Goal: Task Accomplishment & Management: Use online tool/utility

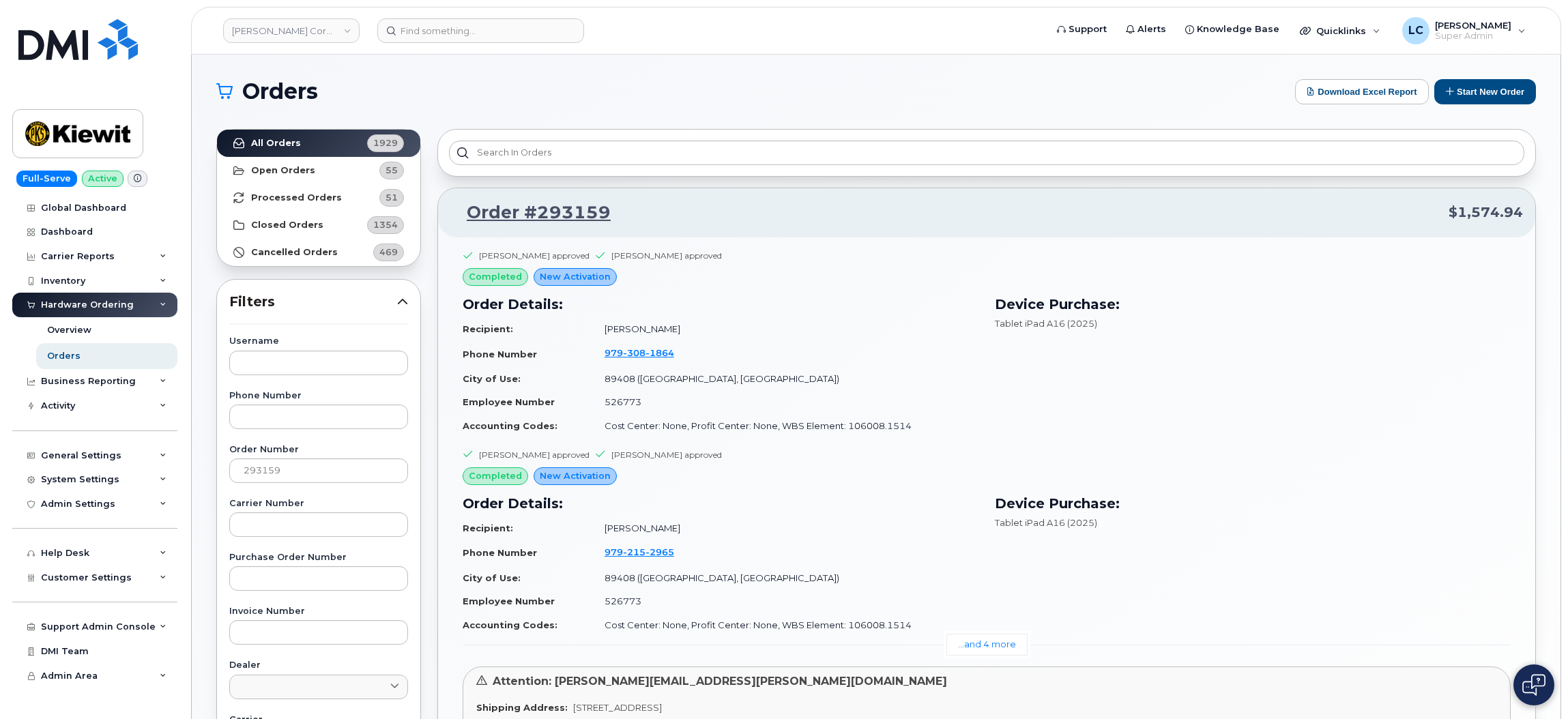
click at [579, 84] on h1 "Orders" at bounding box center [753, 91] width 1072 height 22
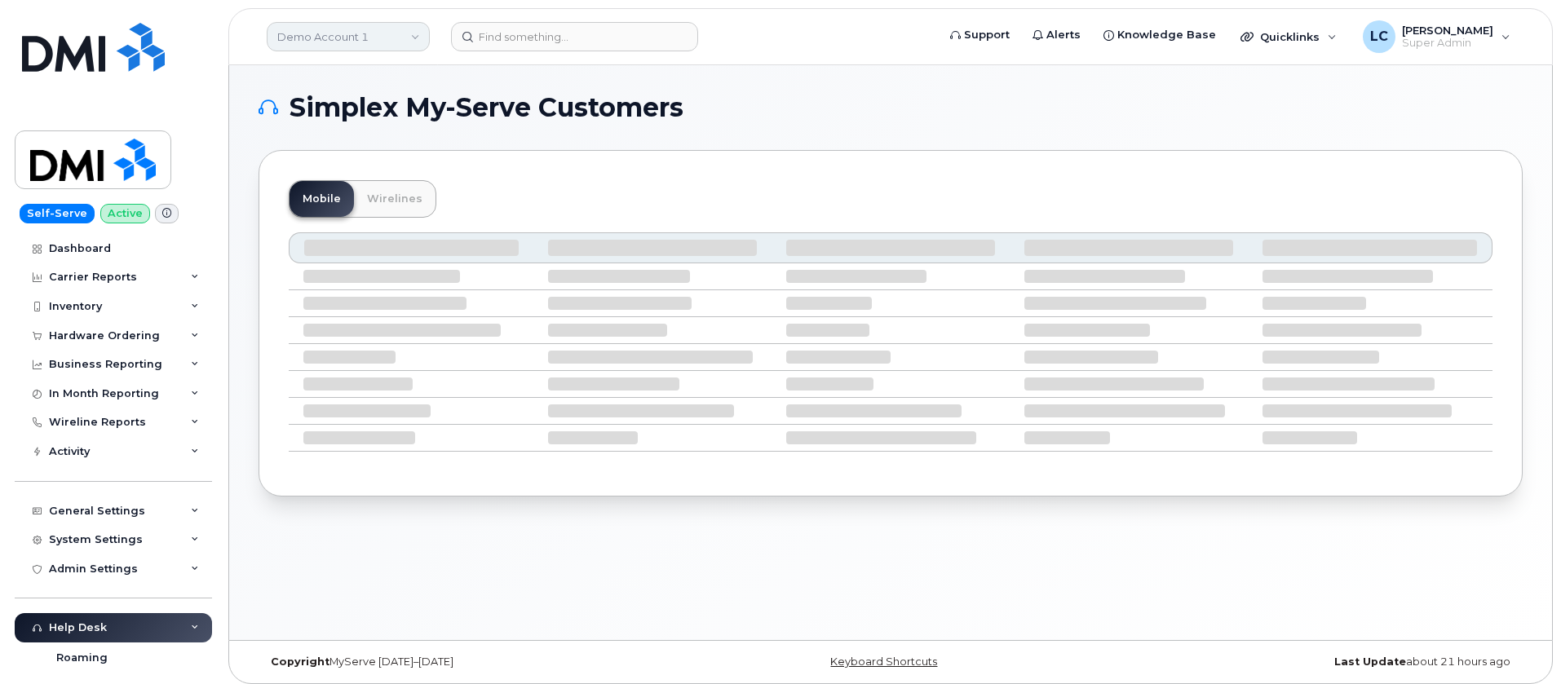
click at [403, 34] on link "Demo Account 1" at bounding box center [348, 36] width 163 height 29
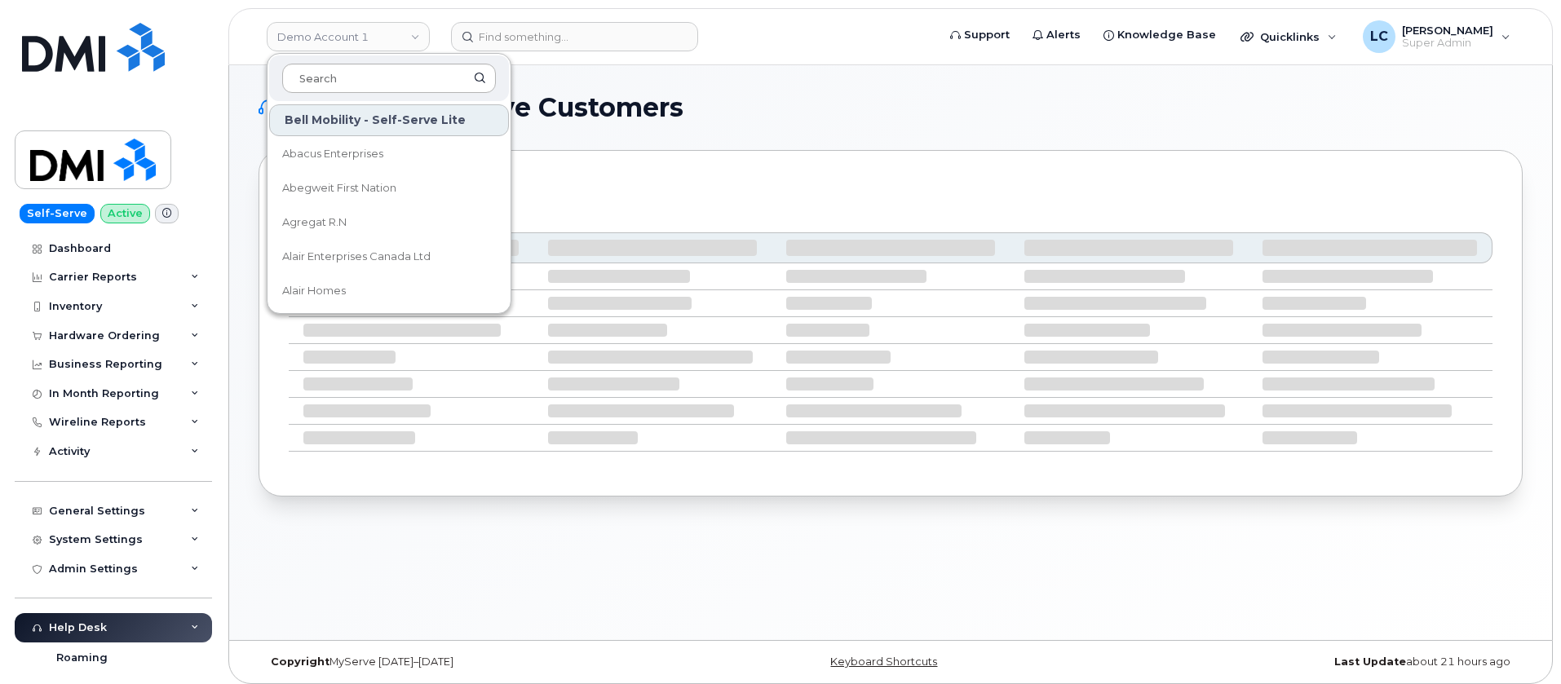
click at [393, 76] on input at bounding box center [389, 78] width 214 height 29
click at [393, 75] on input at bounding box center [389, 78] width 214 height 29
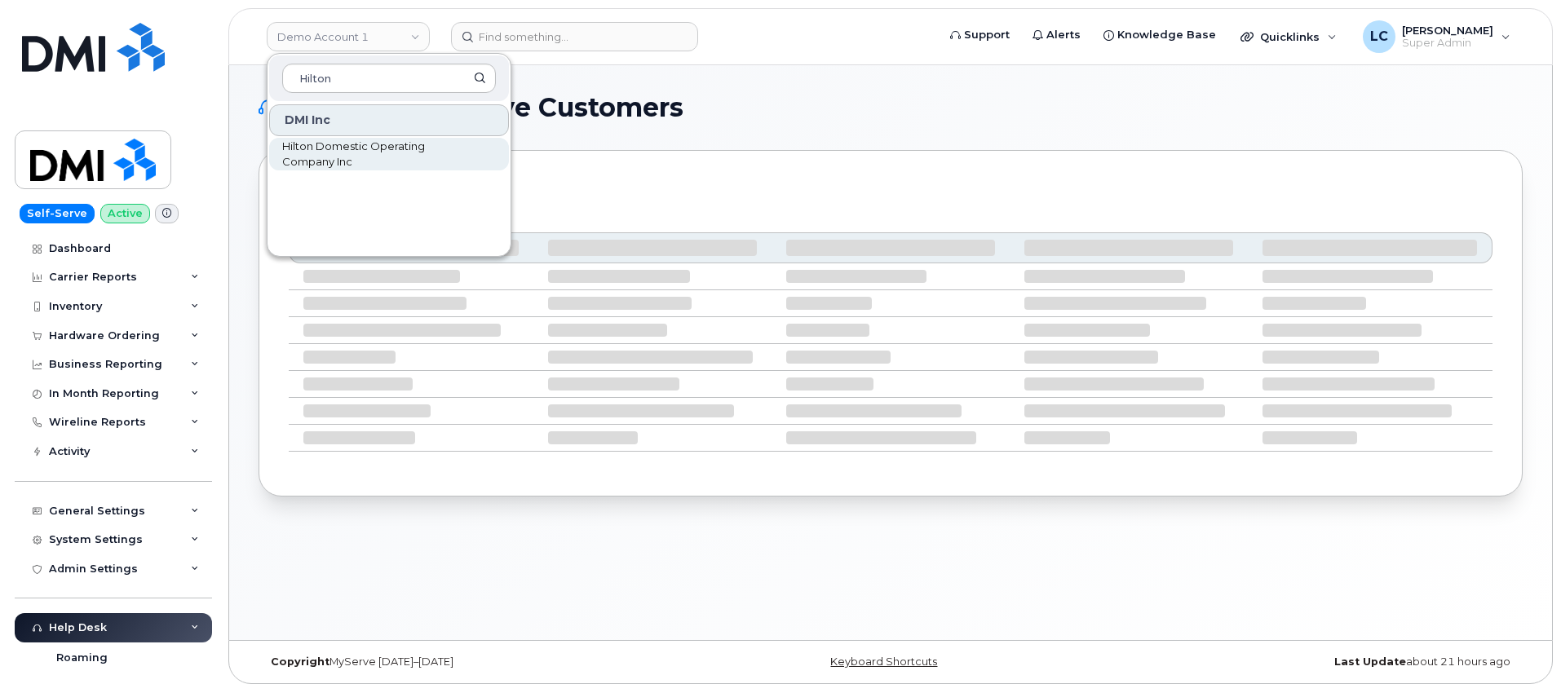
type input "Hilton"
click at [370, 170] on link "Hilton Domestic Operating Company Inc" at bounding box center [389, 154] width 240 height 33
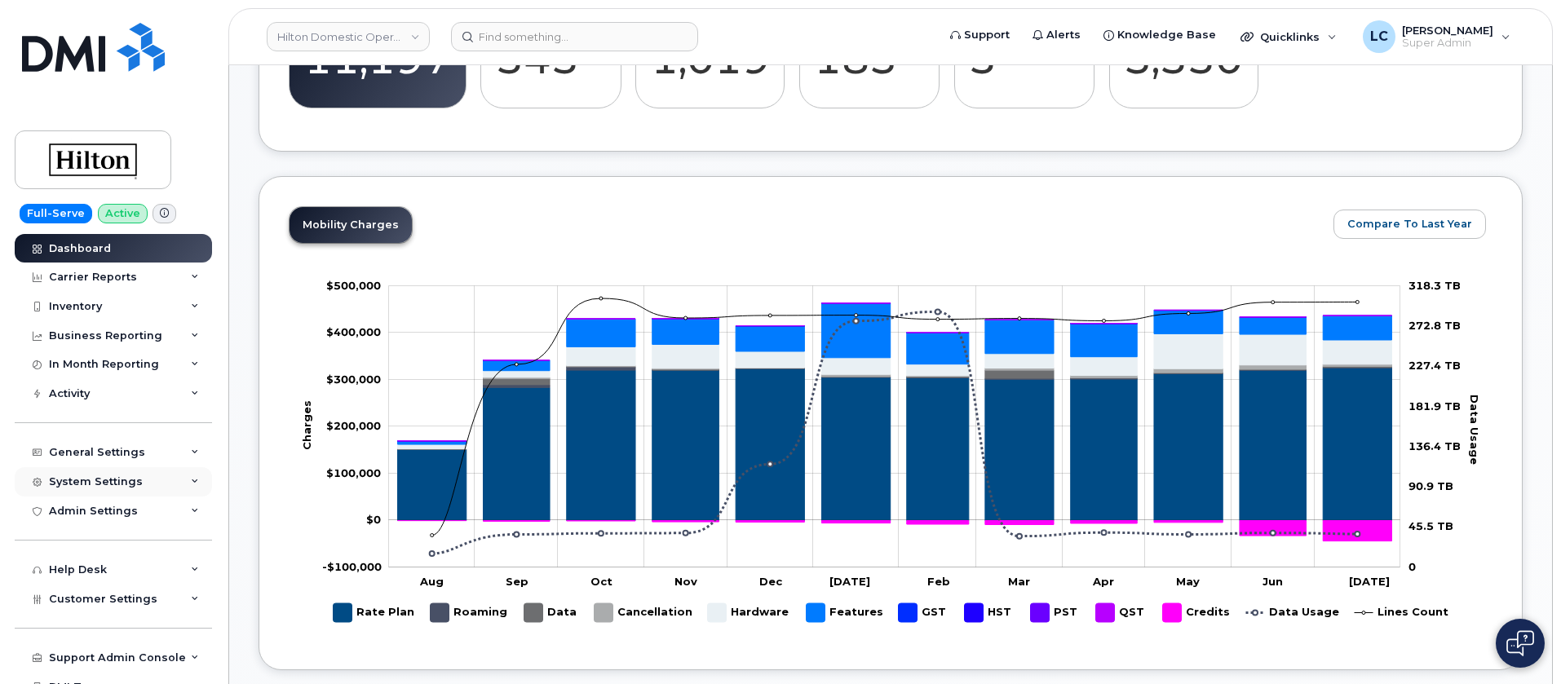
click at [158, 493] on div "System Settings" at bounding box center [113, 481] width 197 height 29
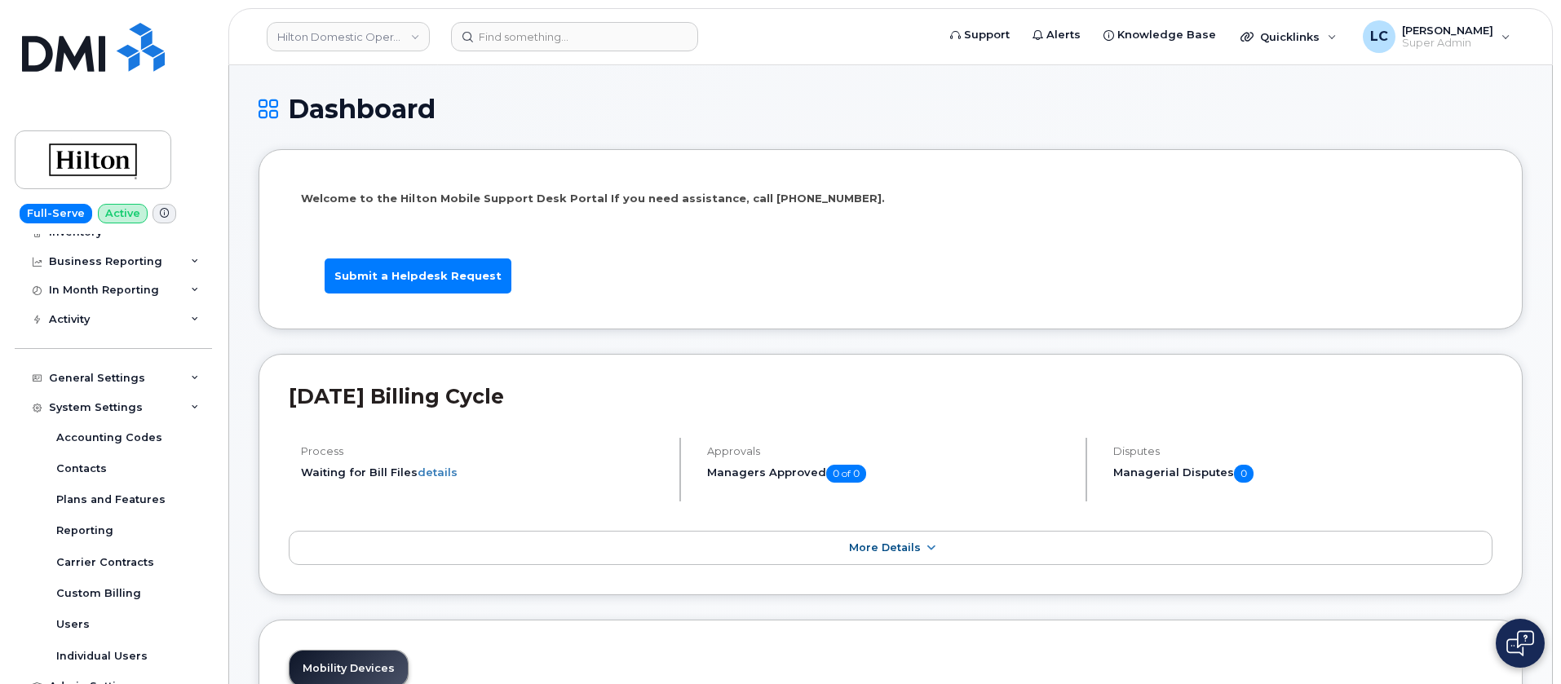
scroll to position [72, 0]
drag, startPoint x: 210, startPoint y: 395, endPoint x: 210, endPoint y: 379, distance: 15.5
click at [210, 379] on div "Dashboard Carrier Reports Monthly Billing Data Daily Data Pooling Data Behavior…" at bounding box center [115, 459] width 201 height 451
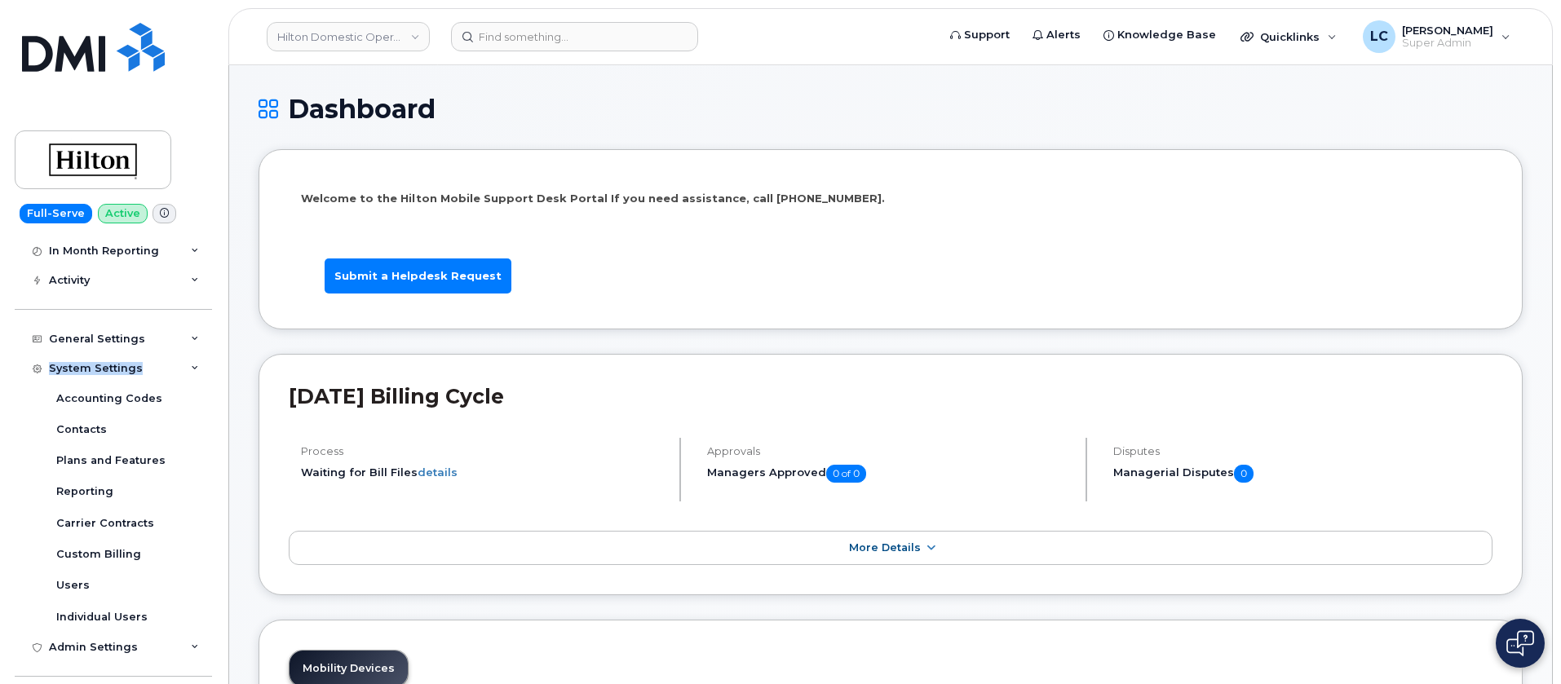
scroll to position [0, 0]
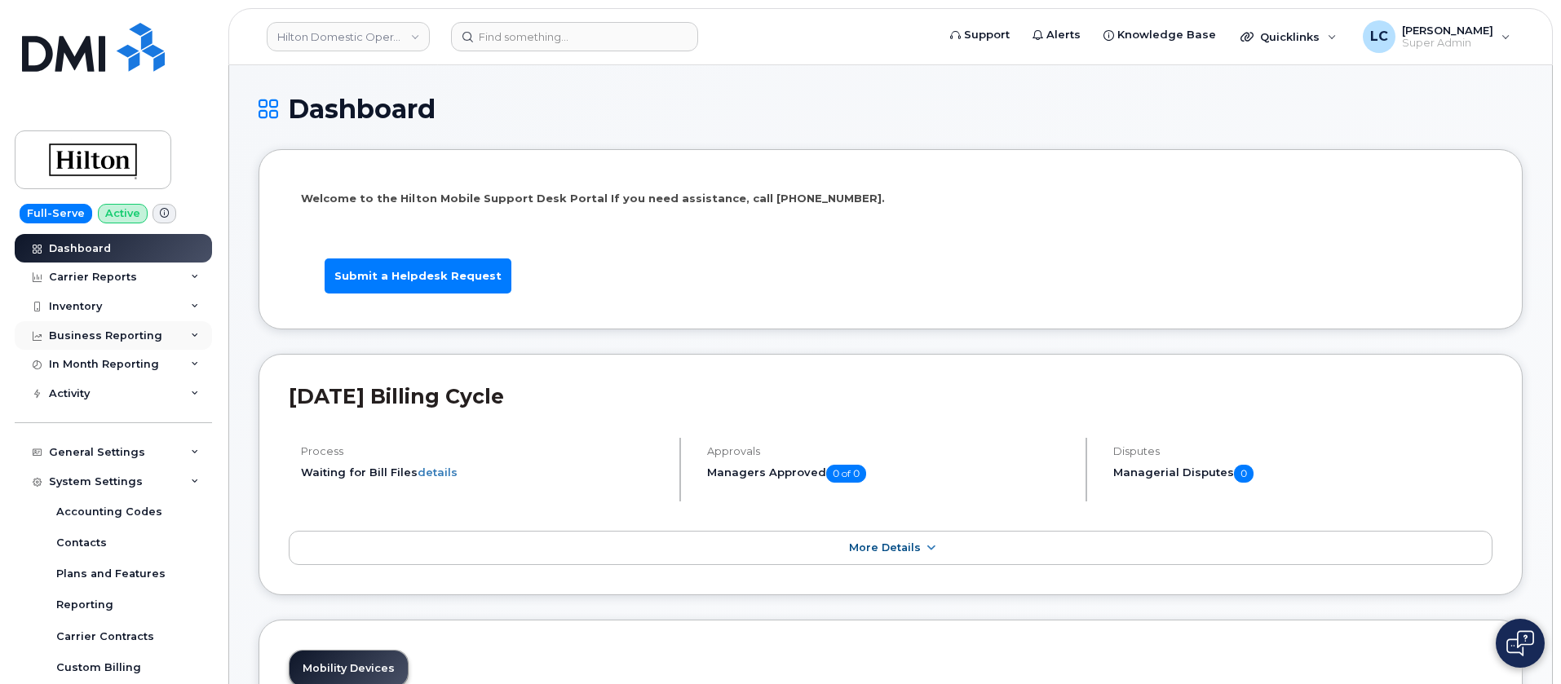
click at [113, 339] on div "Business Reporting" at bounding box center [105, 336] width 113 height 13
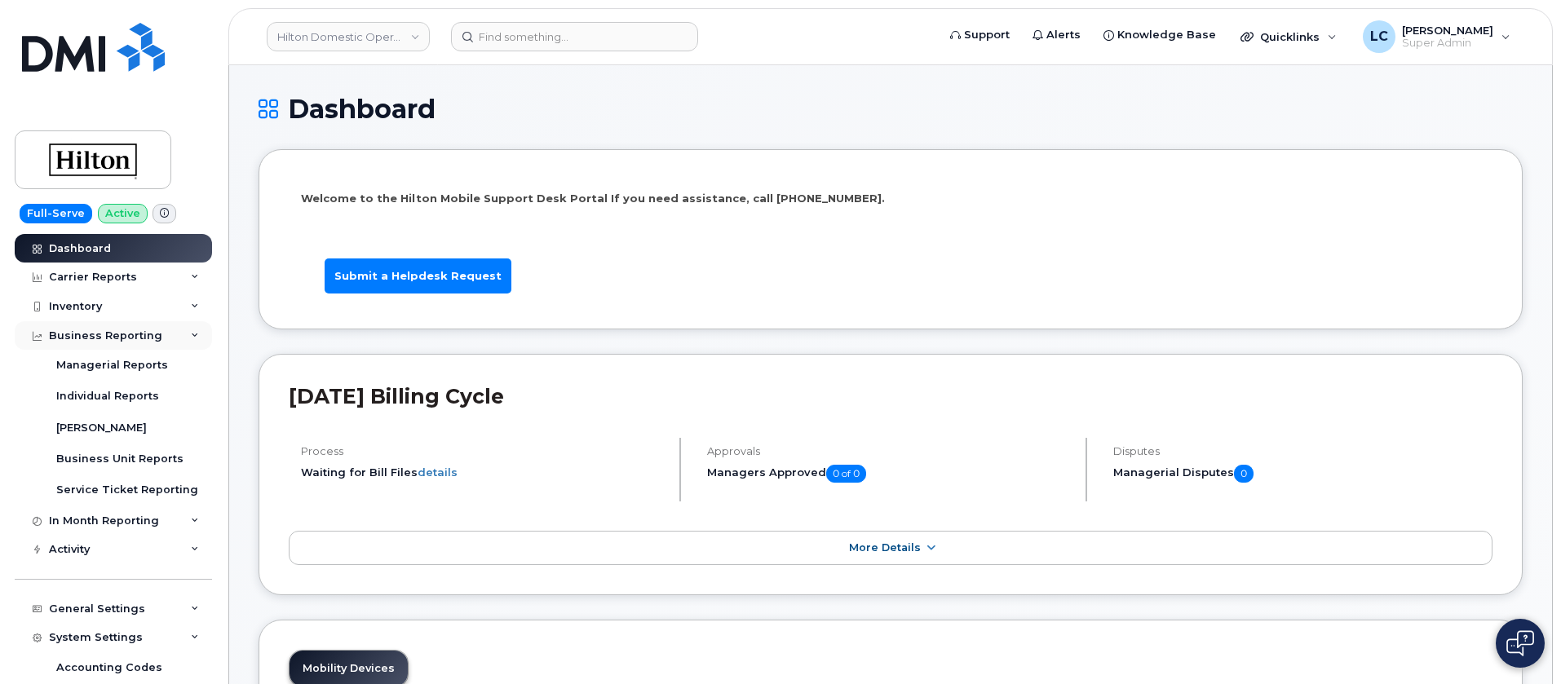
click at [115, 339] on div "Business Reporting" at bounding box center [105, 336] width 113 height 13
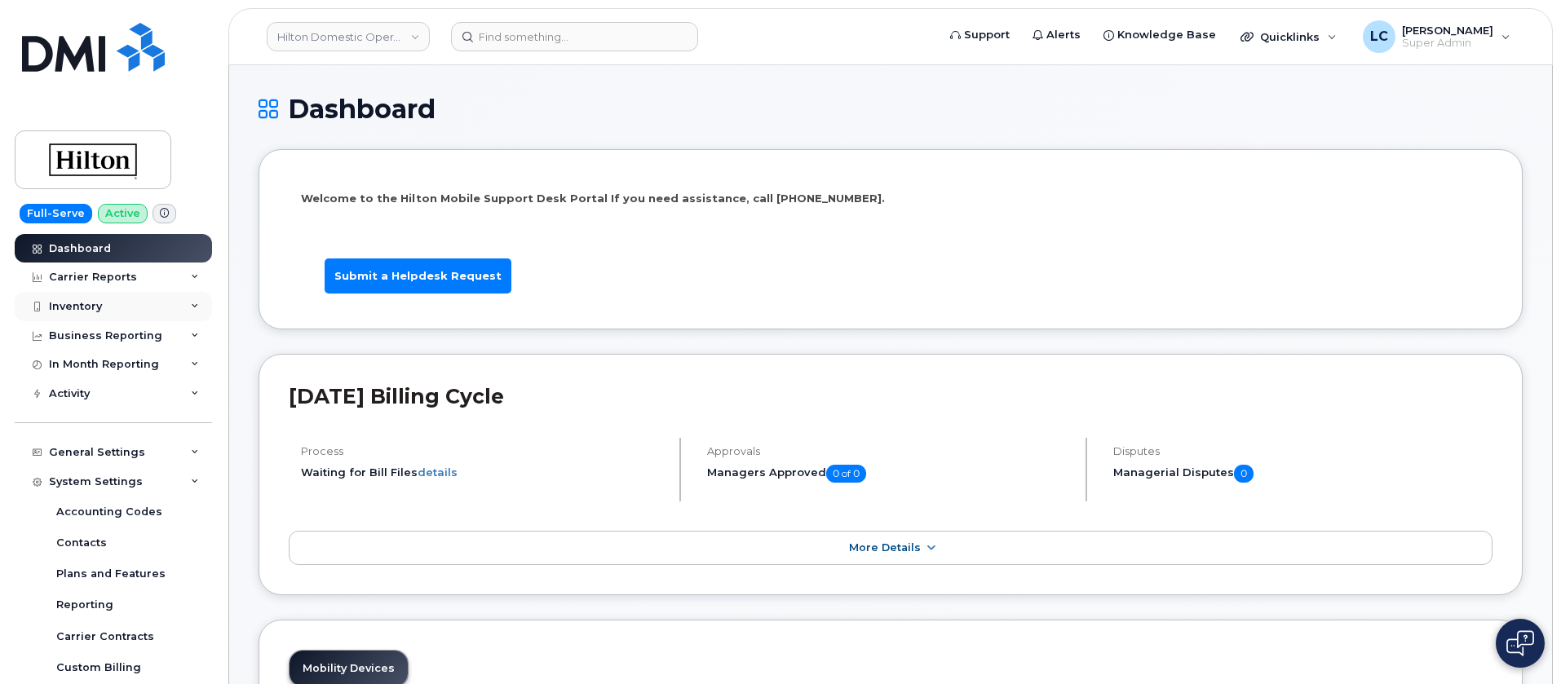
click at [146, 303] on div "Inventory" at bounding box center [113, 306] width 197 height 29
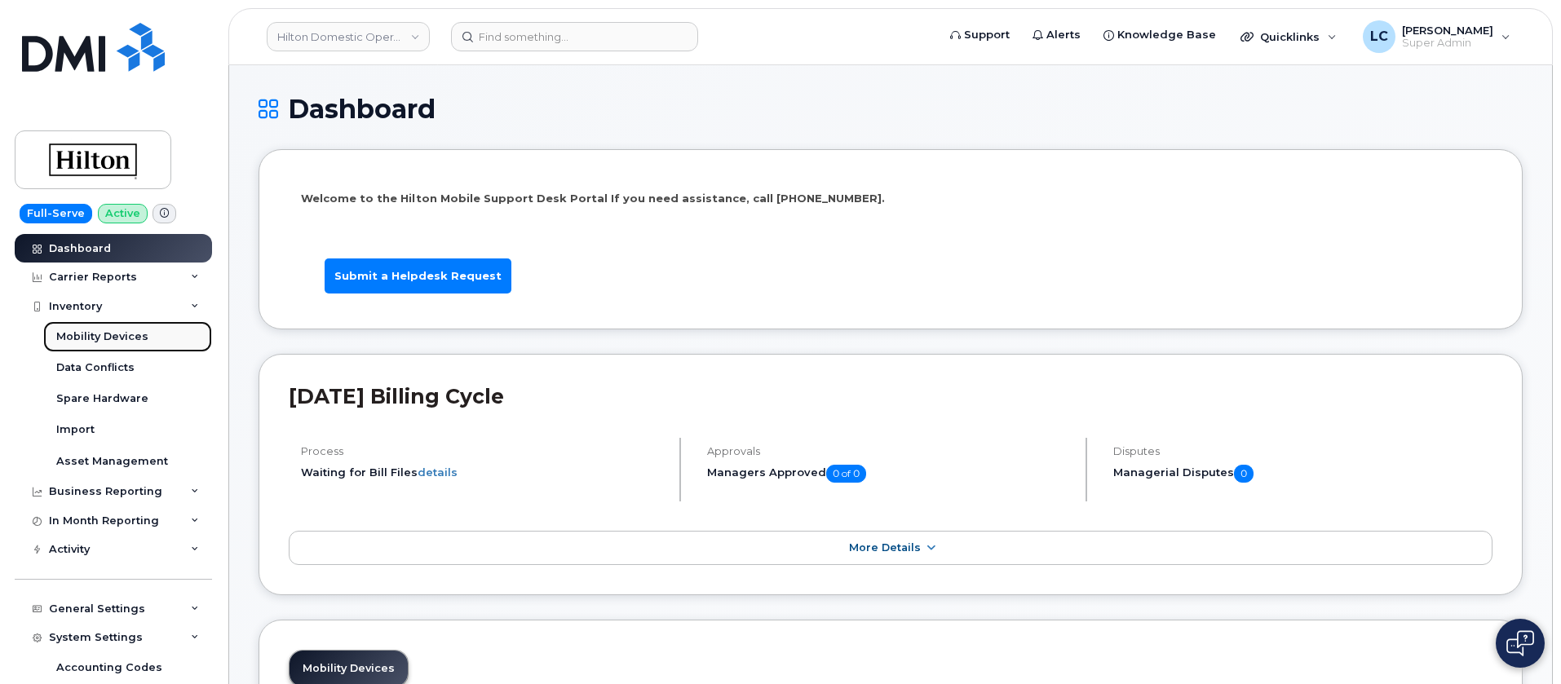
click at [132, 338] on div "Mobility Devices" at bounding box center [102, 337] width 92 height 15
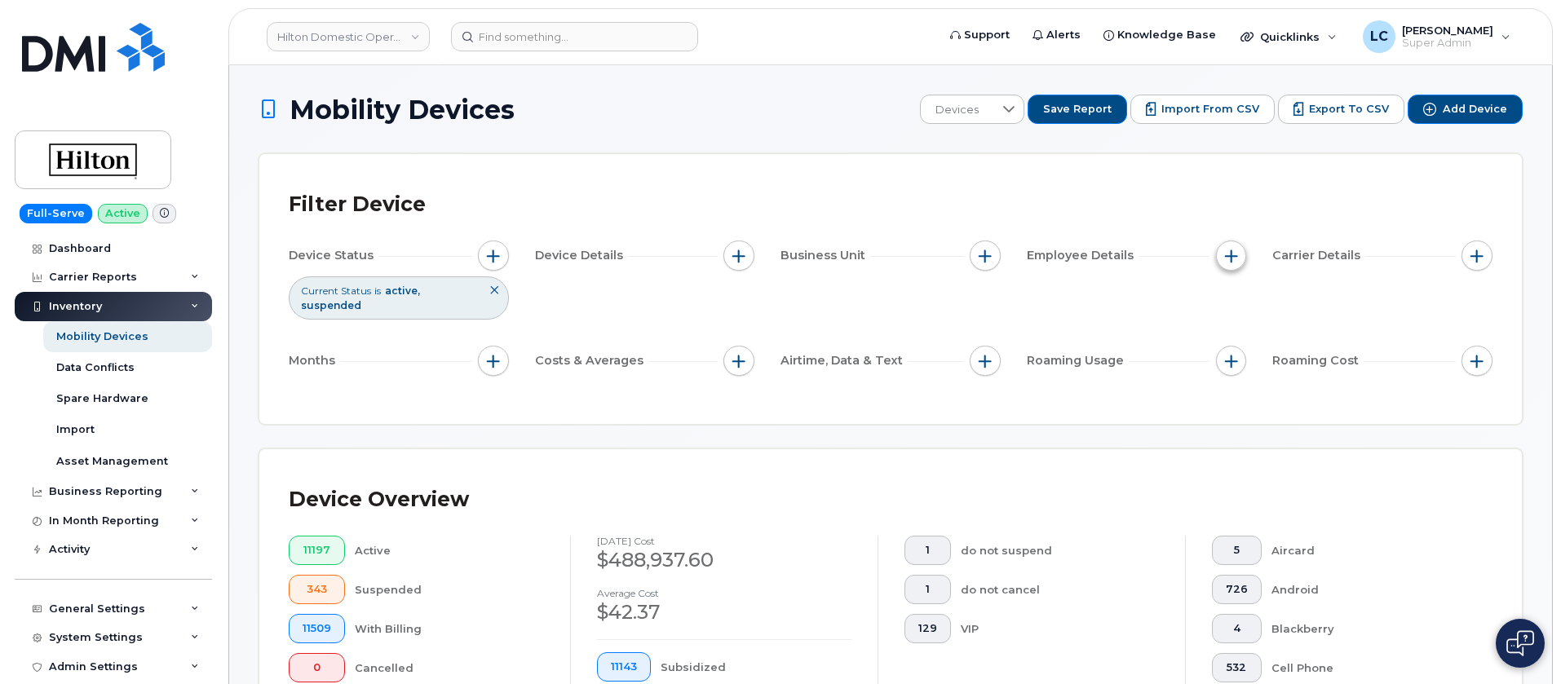
click at [1231, 255] on span "button" at bounding box center [1231, 256] width 13 height 13
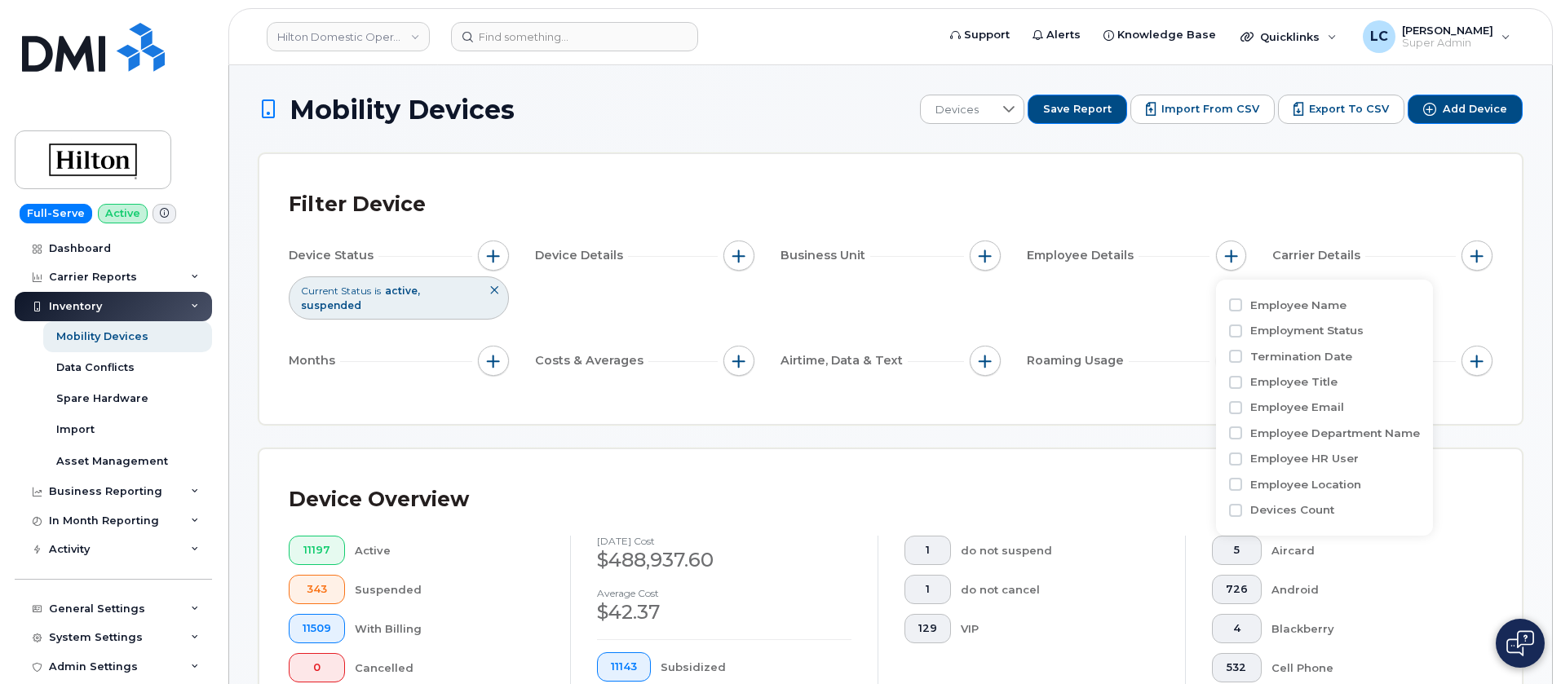
click at [1332, 432] on label "Employee Department Name" at bounding box center [1336, 433] width 170 height 15
click at [1242, 432] on input "Employee Department Name" at bounding box center [1235, 433] width 13 height 13
checkbox input "true"
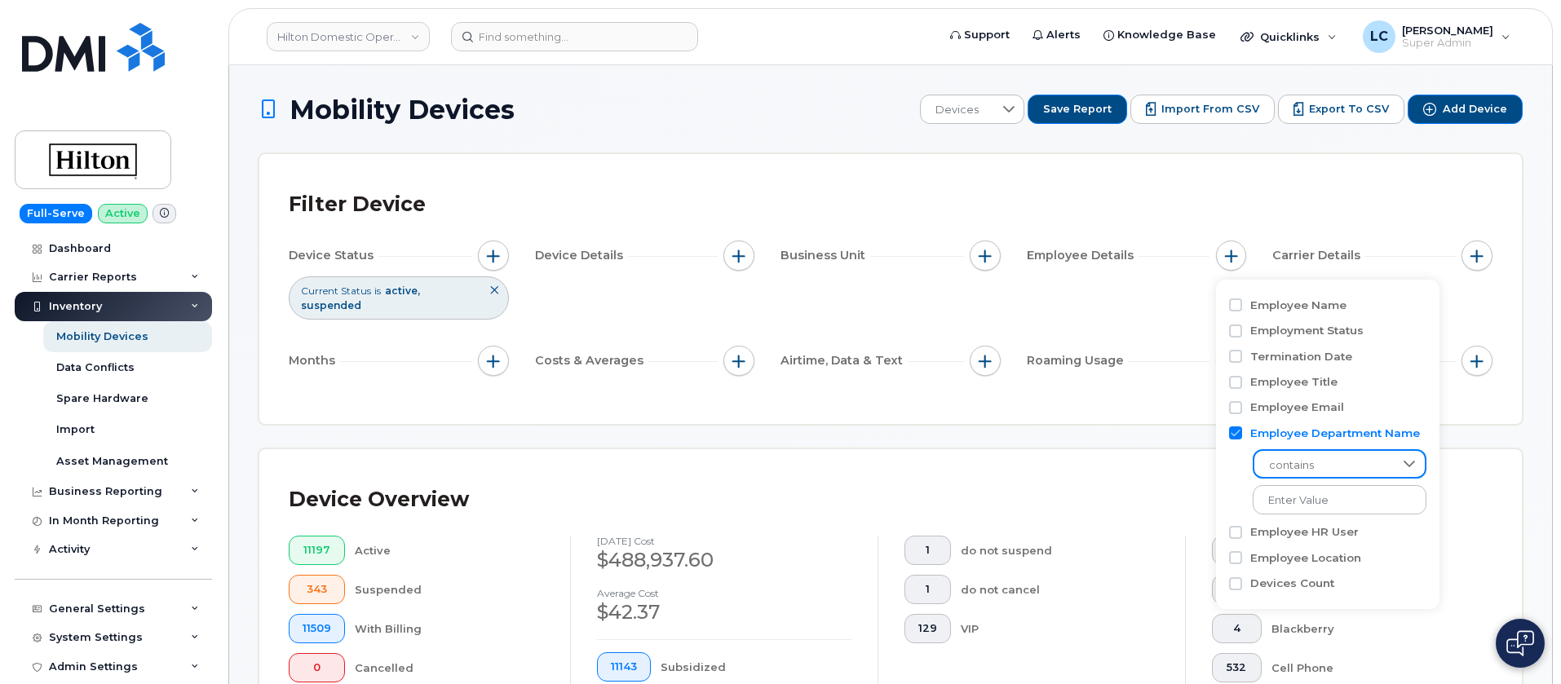
click at [1353, 468] on span "contains" at bounding box center [1324, 465] width 139 height 29
click at [1330, 498] on input at bounding box center [1340, 499] width 175 height 29
click at [1357, 501] on input at bounding box center [1340, 499] width 175 height 29
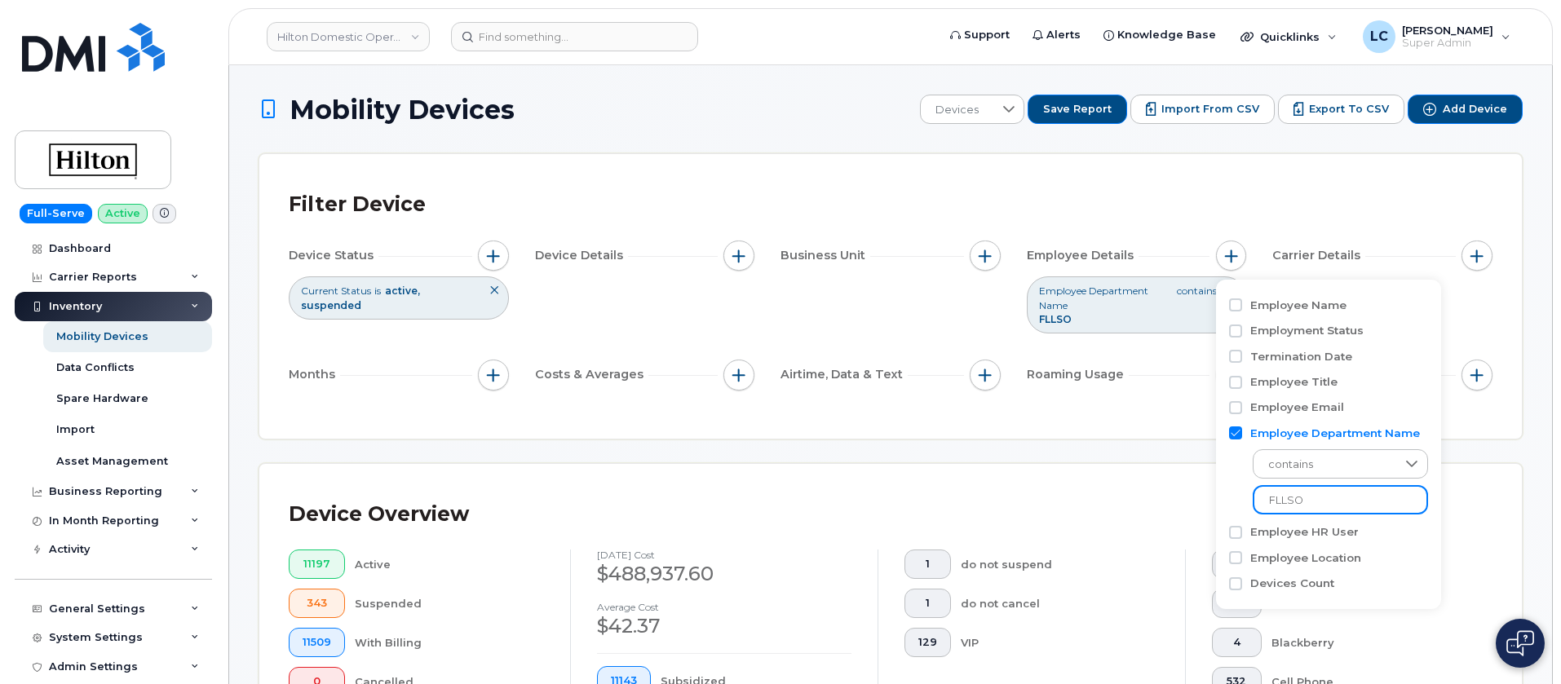
type input "FLLSO"
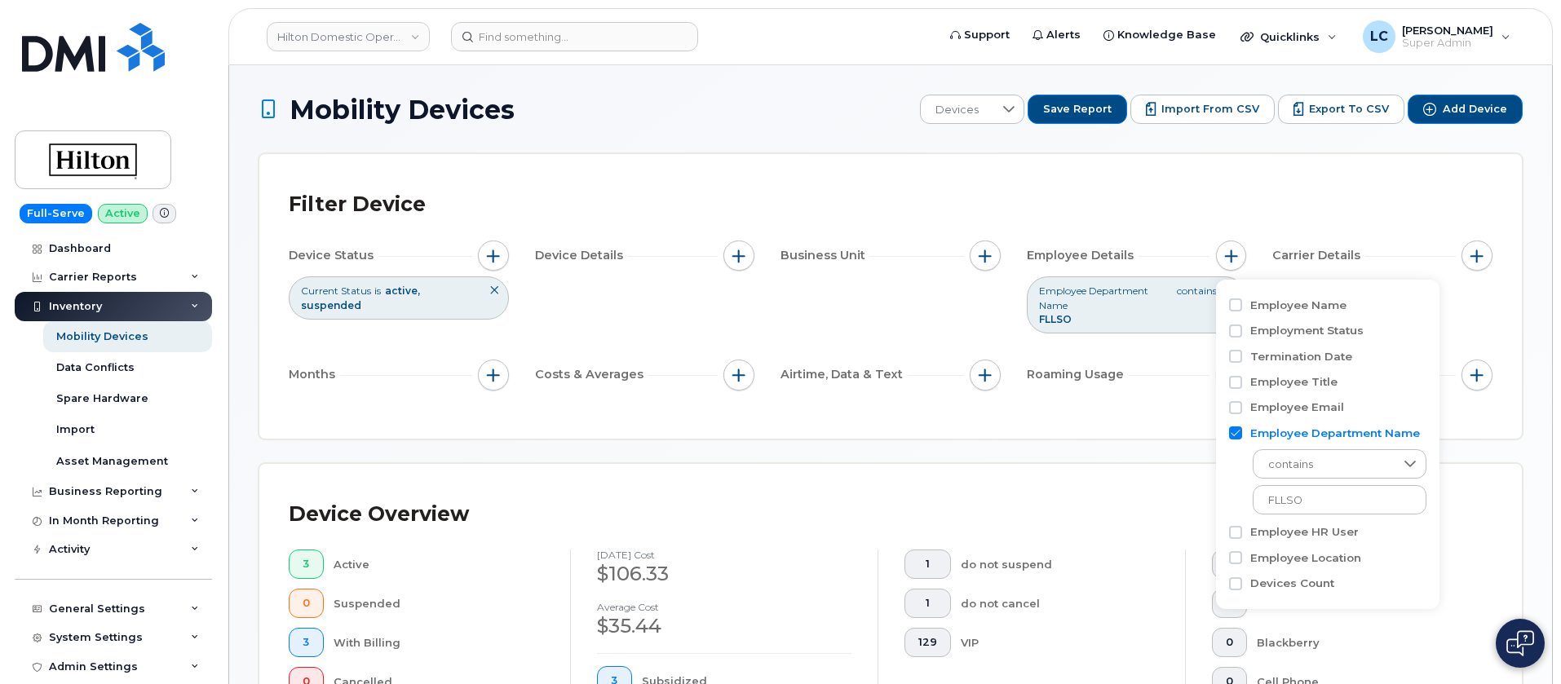
click at [1513, 449] on div "Mobility Devices Devices Save Report Import from CSV Export to CSV Add Device F…" at bounding box center [891, 689] width 1264 height 1188
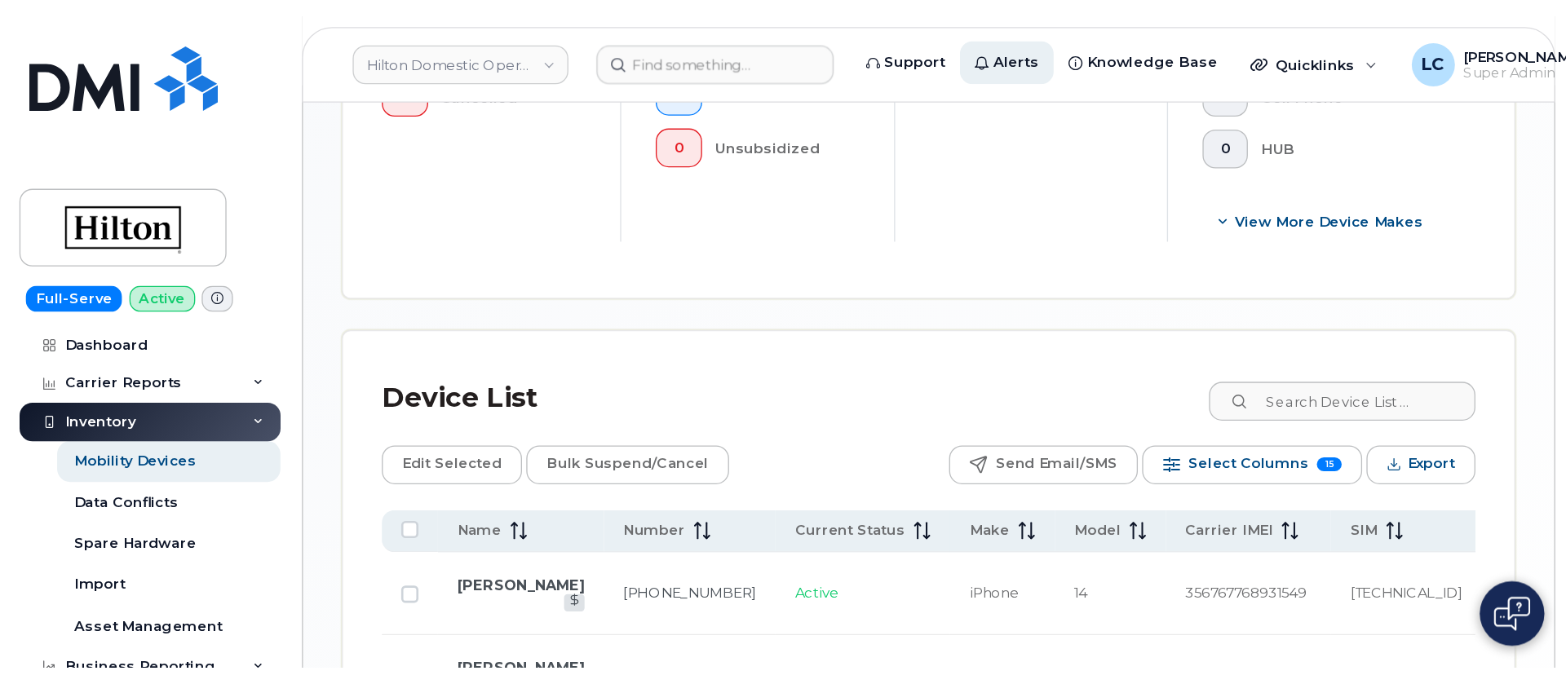
scroll to position [684, 0]
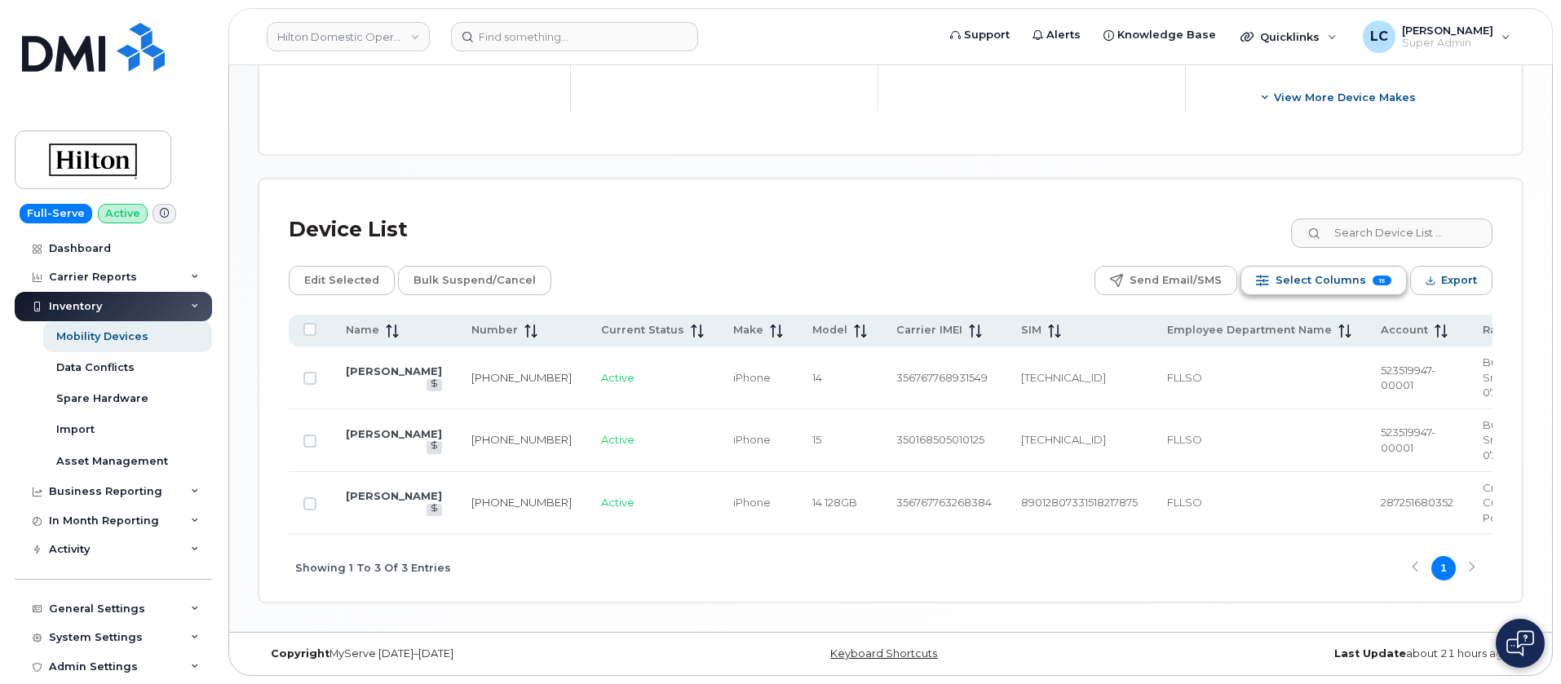
click at [1325, 281] on span "Select Columns" at bounding box center [1321, 280] width 91 height 24
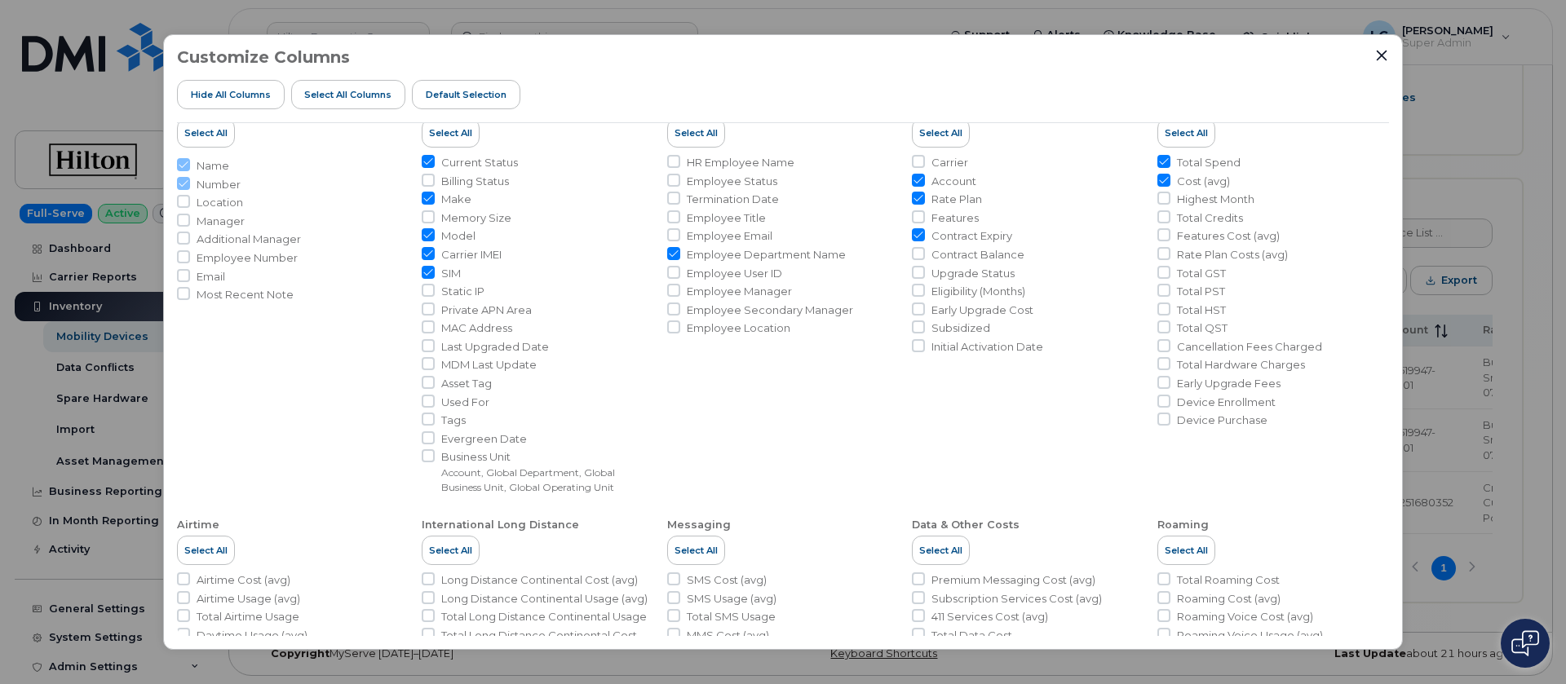
scroll to position [0, 0]
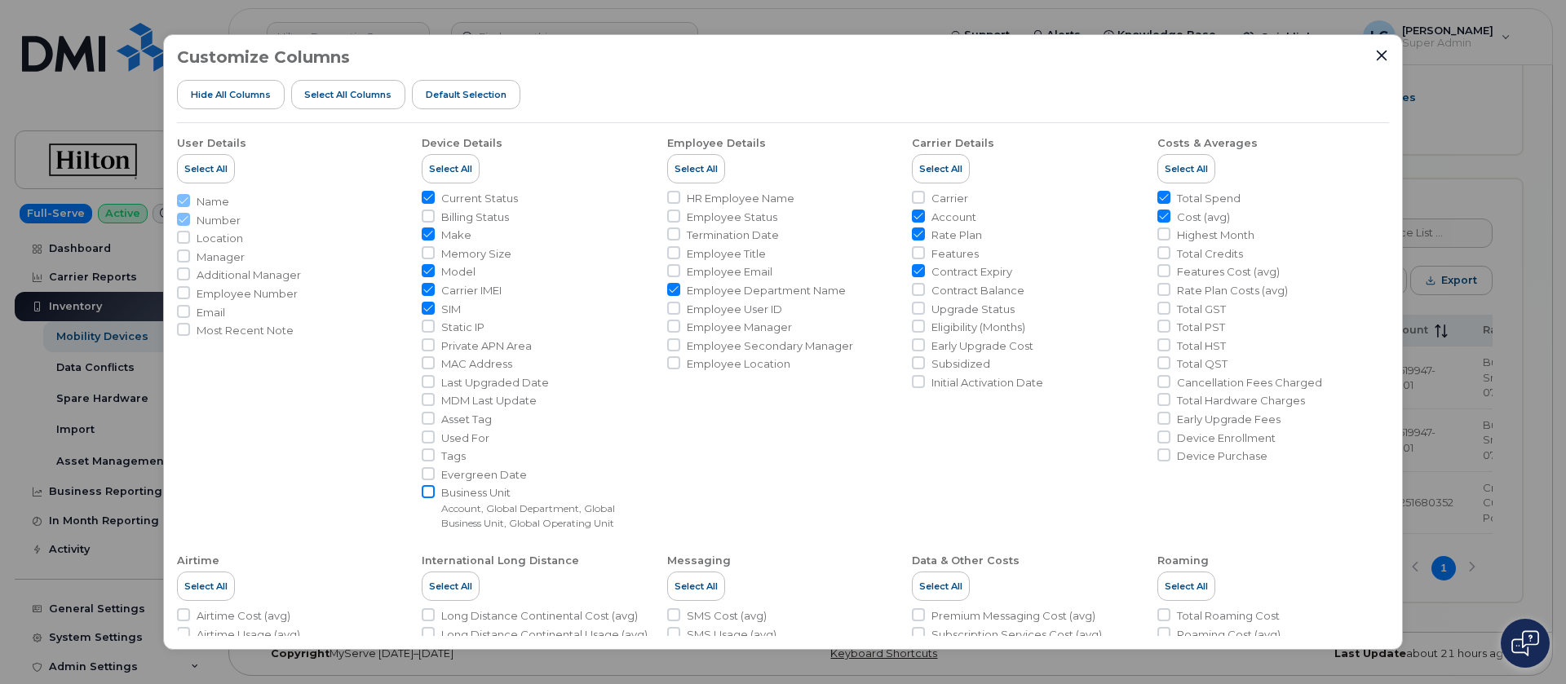
click at [432, 493] on input "Business Unit Account, Global Department, Global Business Unit, Global Operatin…" at bounding box center [428, 491] width 13 height 13
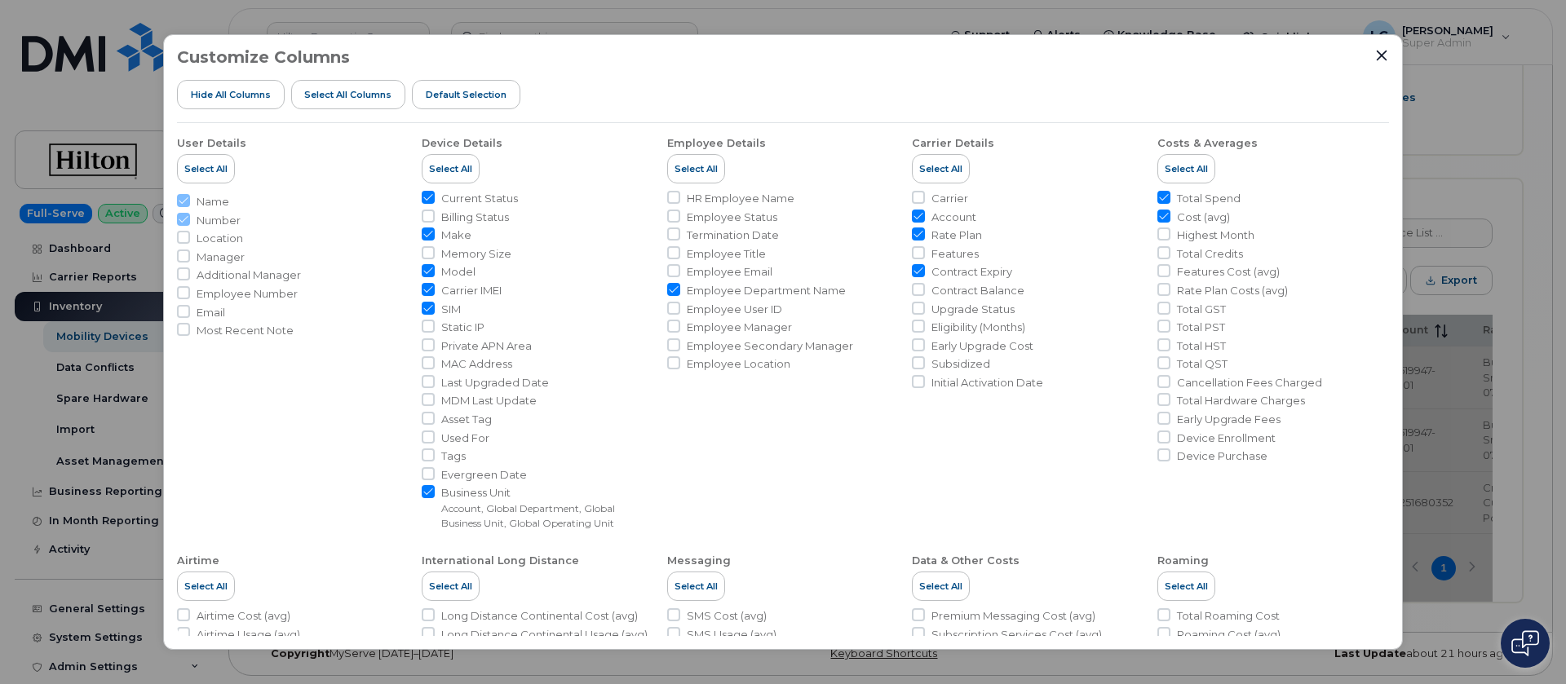
click at [427, 493] on input "Business Unit Account, Global Department, Global Business Unit, Global Operatin…" at bounding box center [428, 491] width 13 height 13
checkbox input "false"
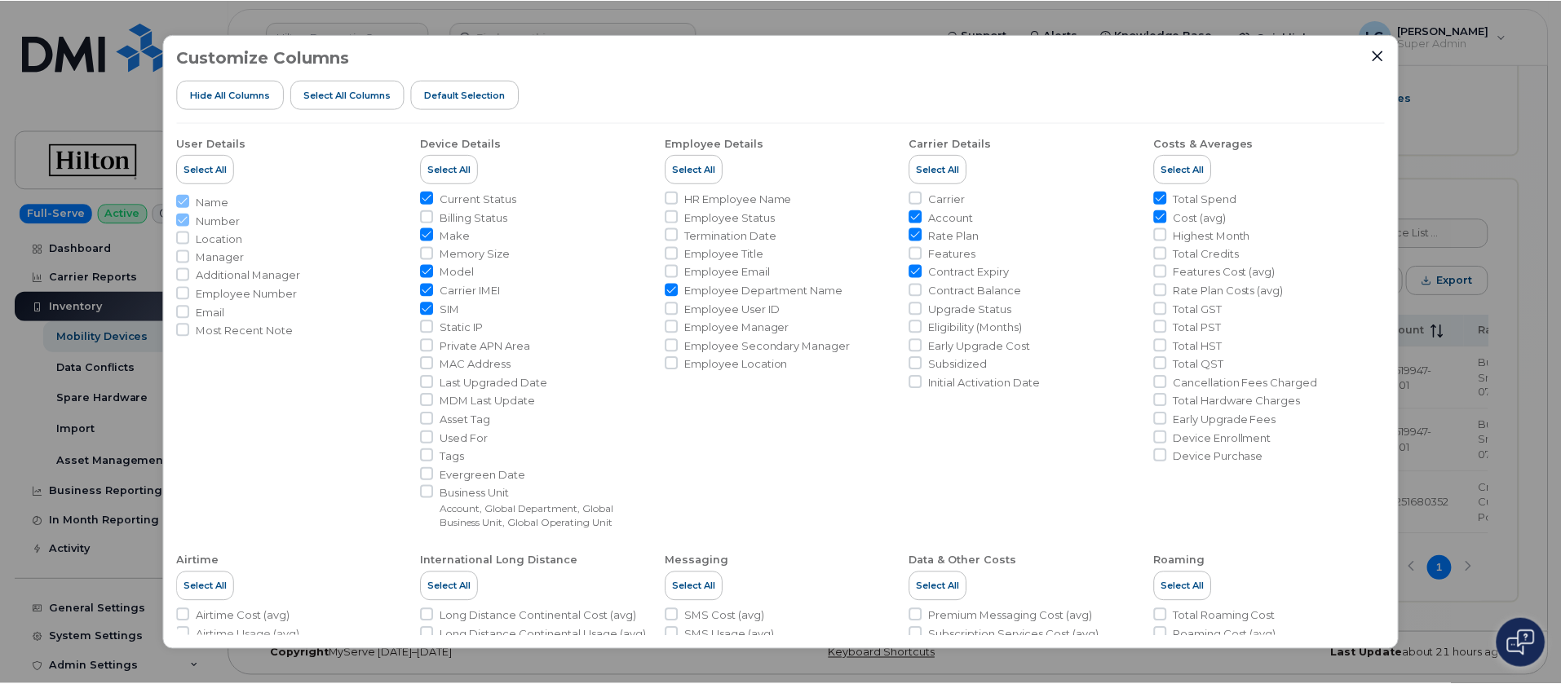
scroll to position [247, 0]
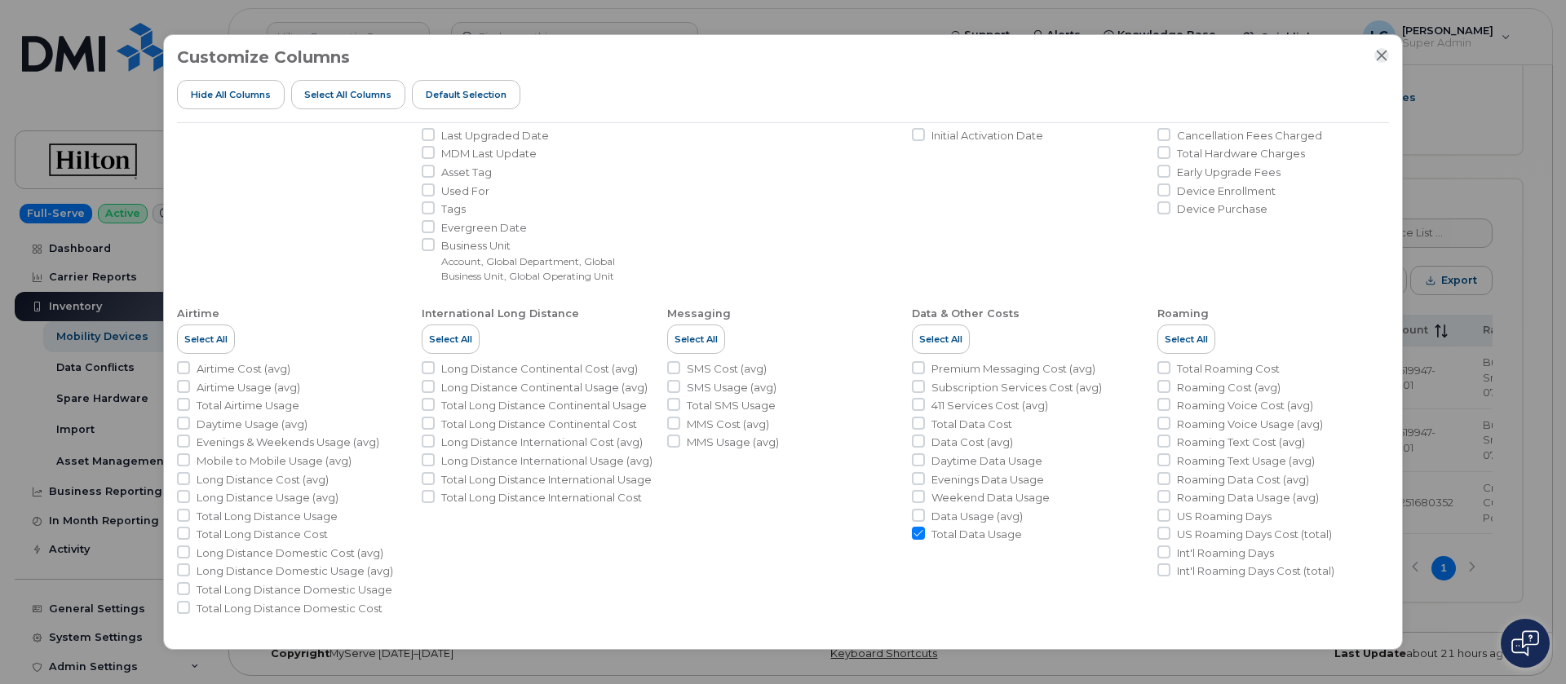
click at [1388, 55] on button "Close" at bounding box center [1382, 55] width 15 height 15
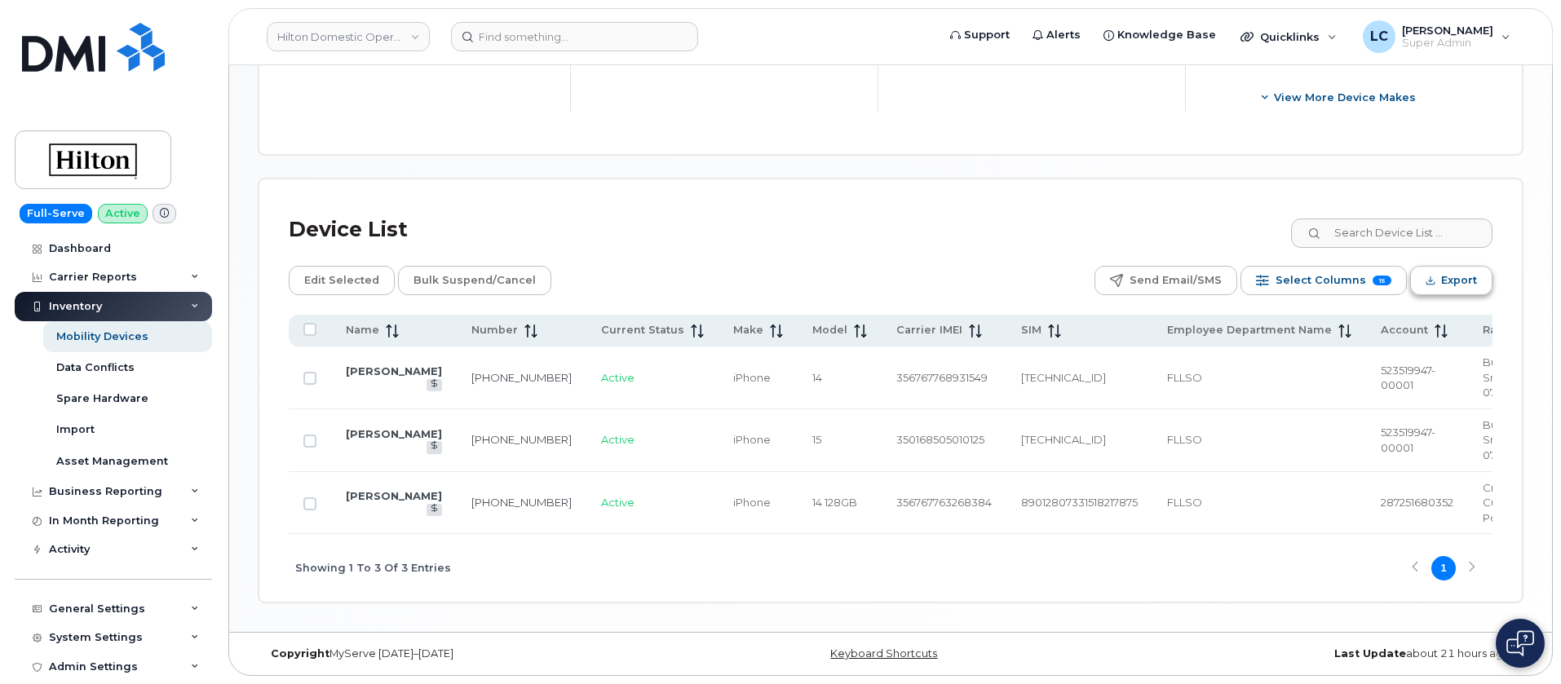
click at [1462, 280] on span "Export" at bounding box center [1459, 280] width 36 height 24
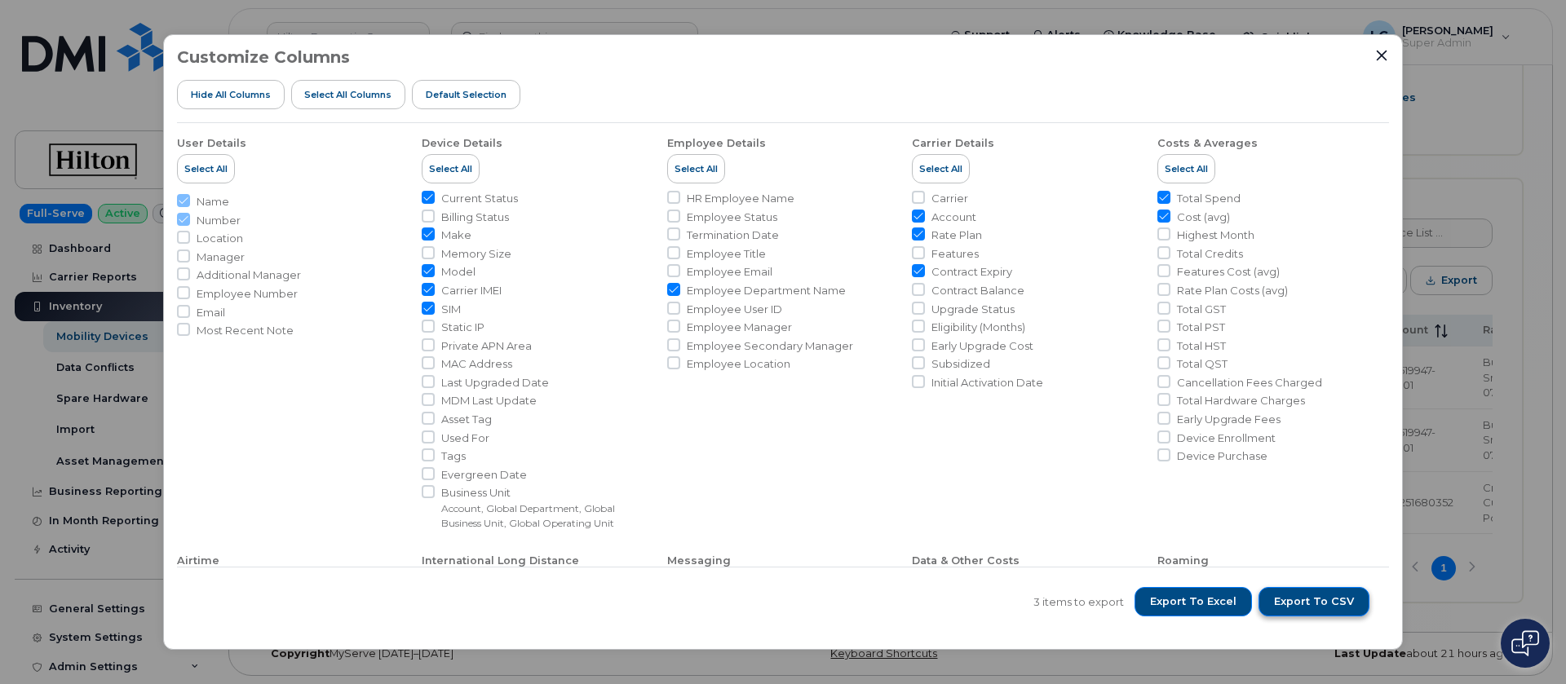
click at [1311, 599] on span "Export to CSV" at bounding box center [1314, 602] width 80 height 15
click at [1380, 52] on icon "Close" at bounding box center [1381, 55] width 13 height 13
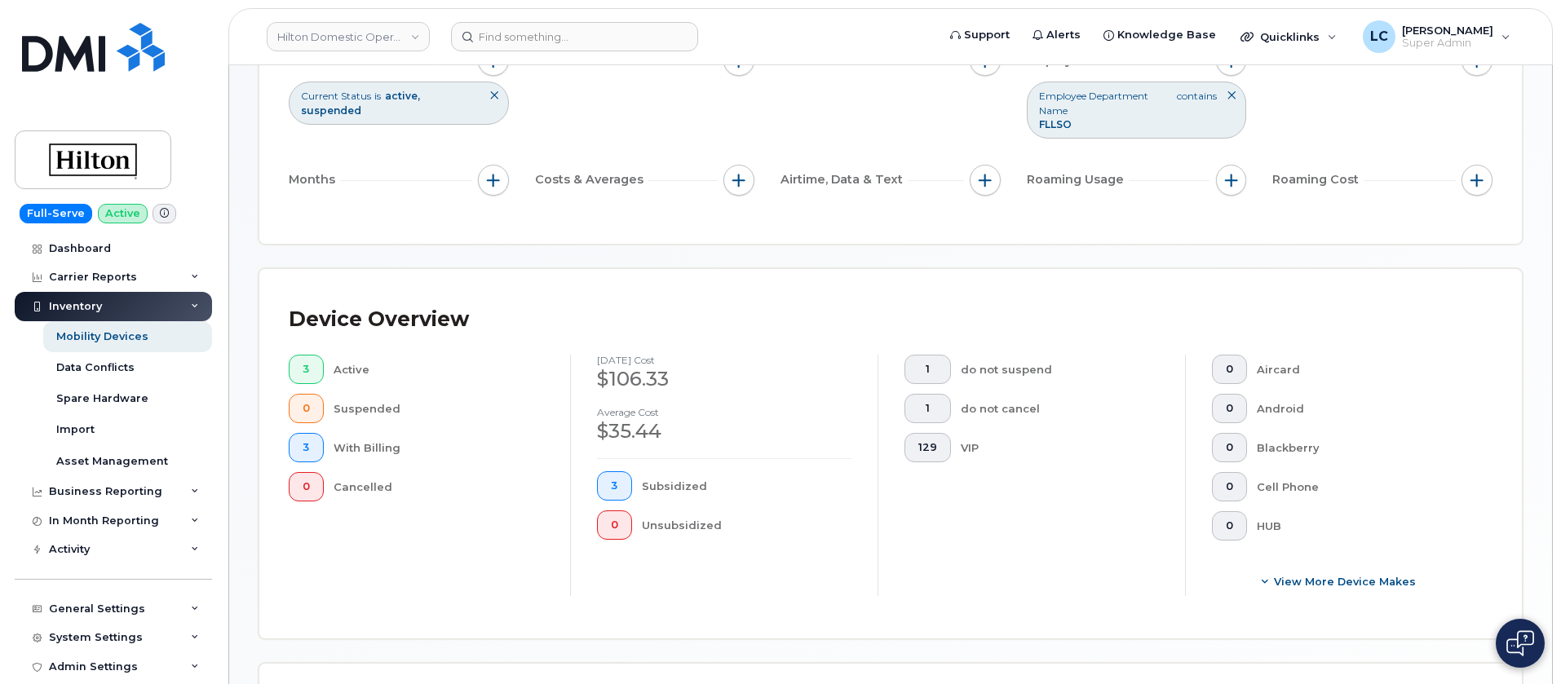
scroll to position [0, 0]
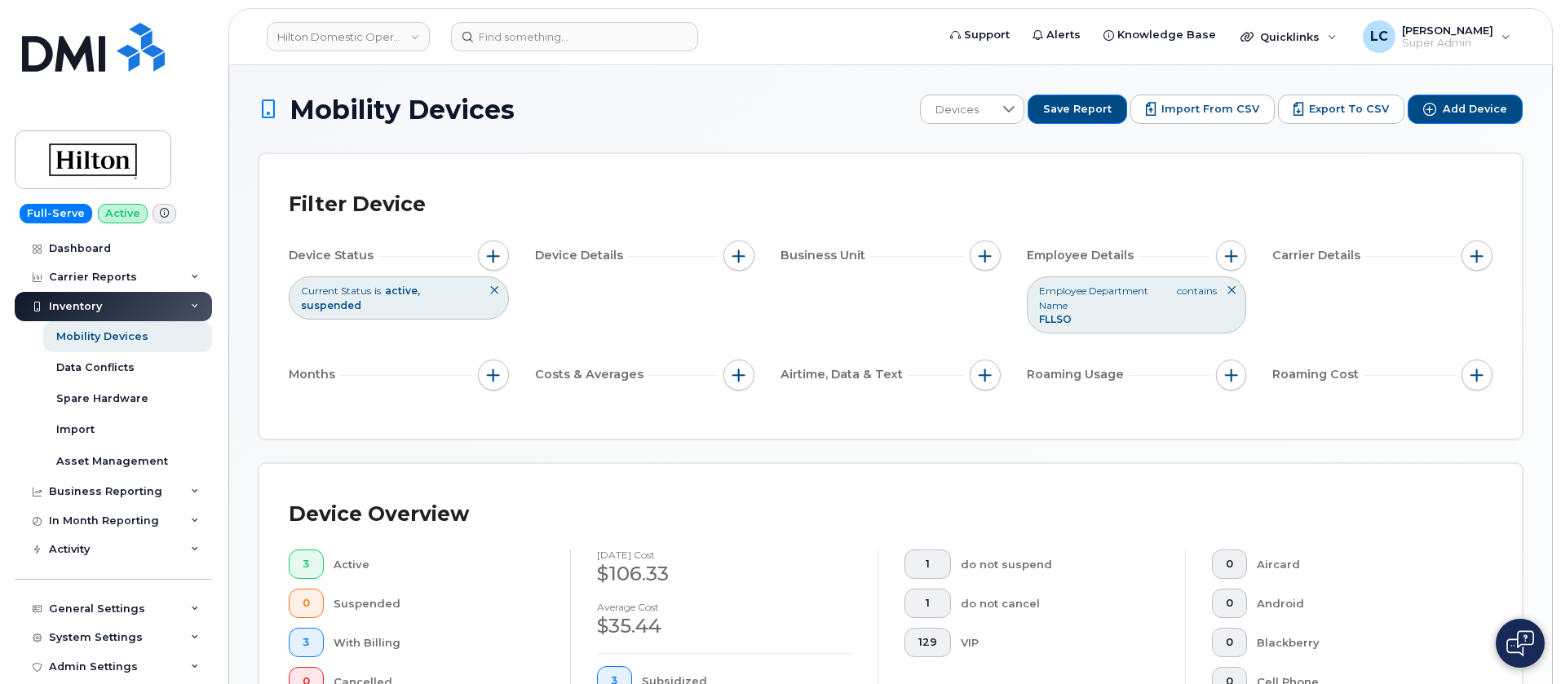
click at [1234, 292] on icon at bounding box center [1232, 291] width 10 height 10
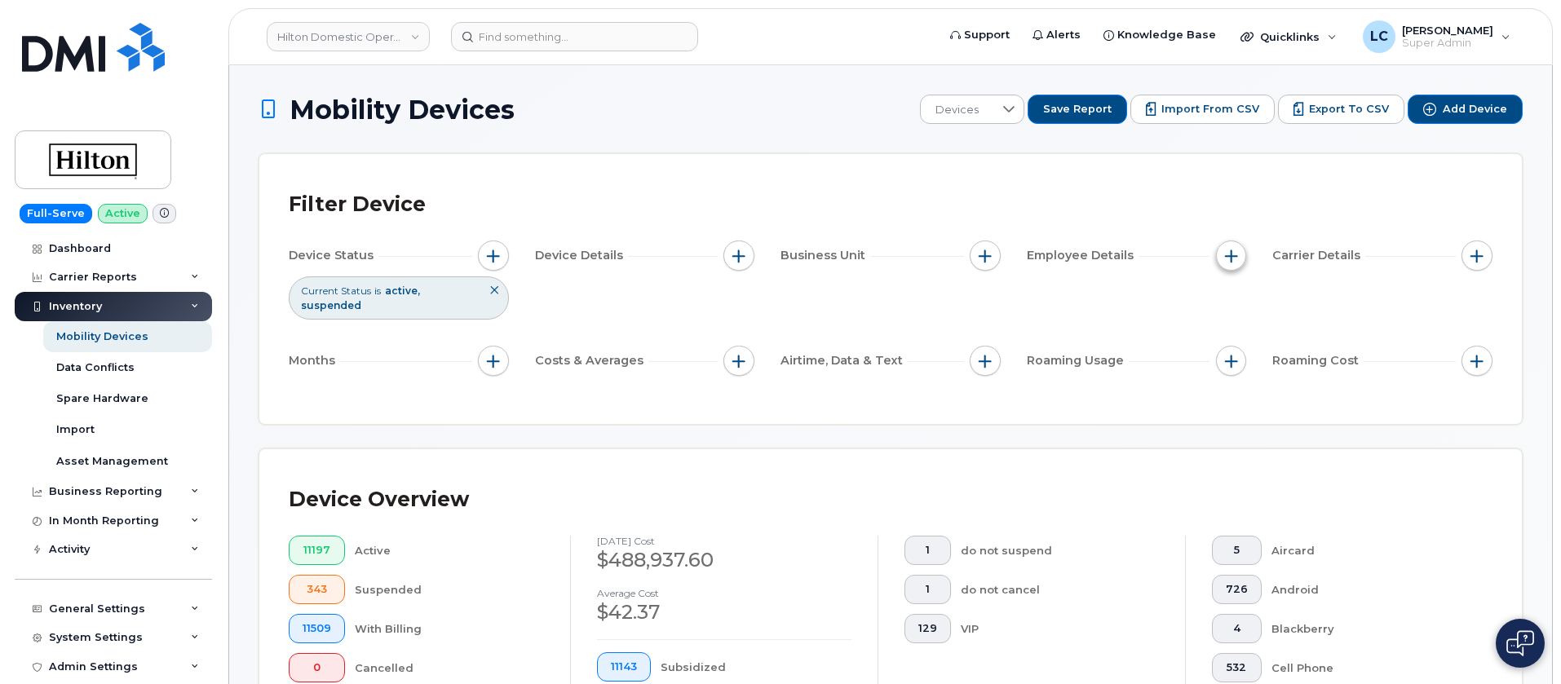
click at [1237, 254] on span "button" at bounding box center [1231, 256] width 13 height 13
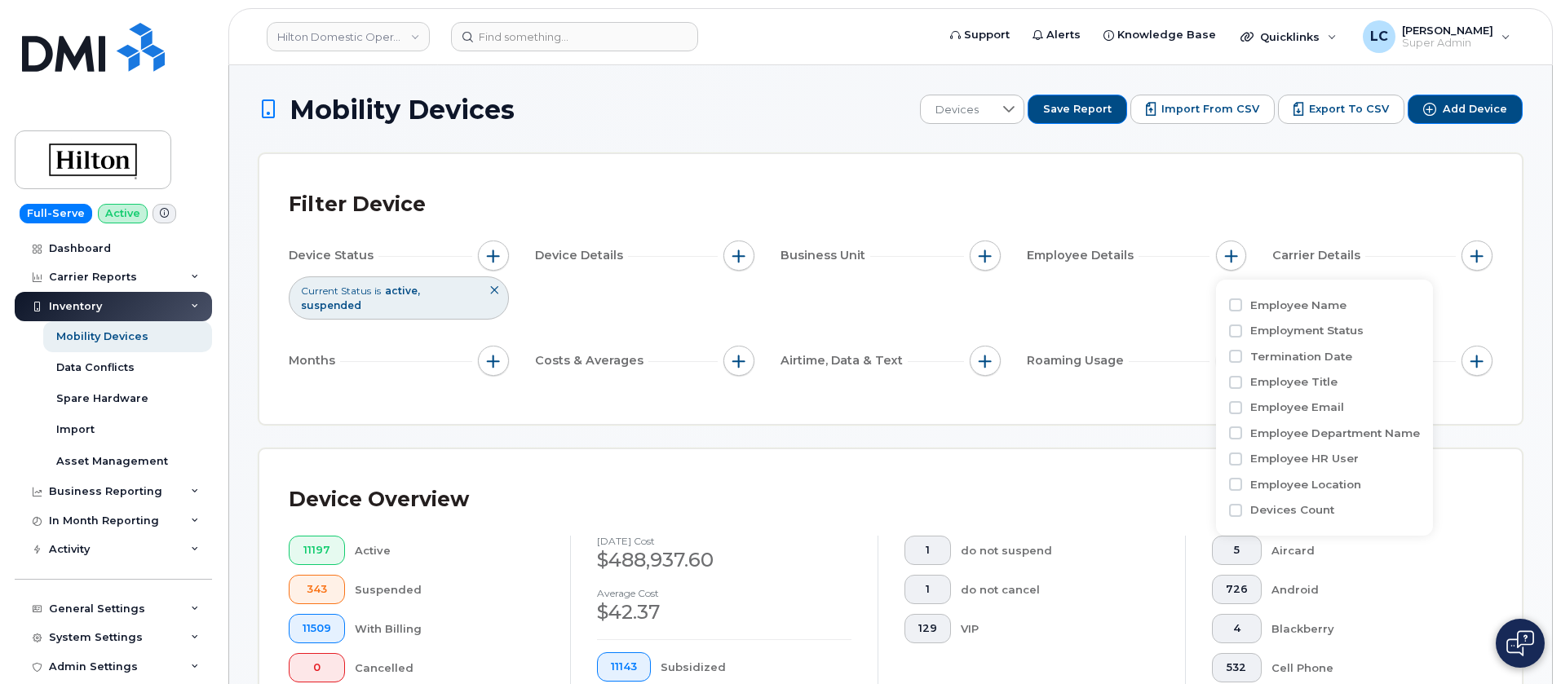
click at [1291, 435] on label "Employee Department Name" at bounding box center [1336, 433] width 170 height 15
click at [1242, 435] on input "Employee Department Name" at bounding box center [1235, 433] width 13 height 13
checkbox input "true"
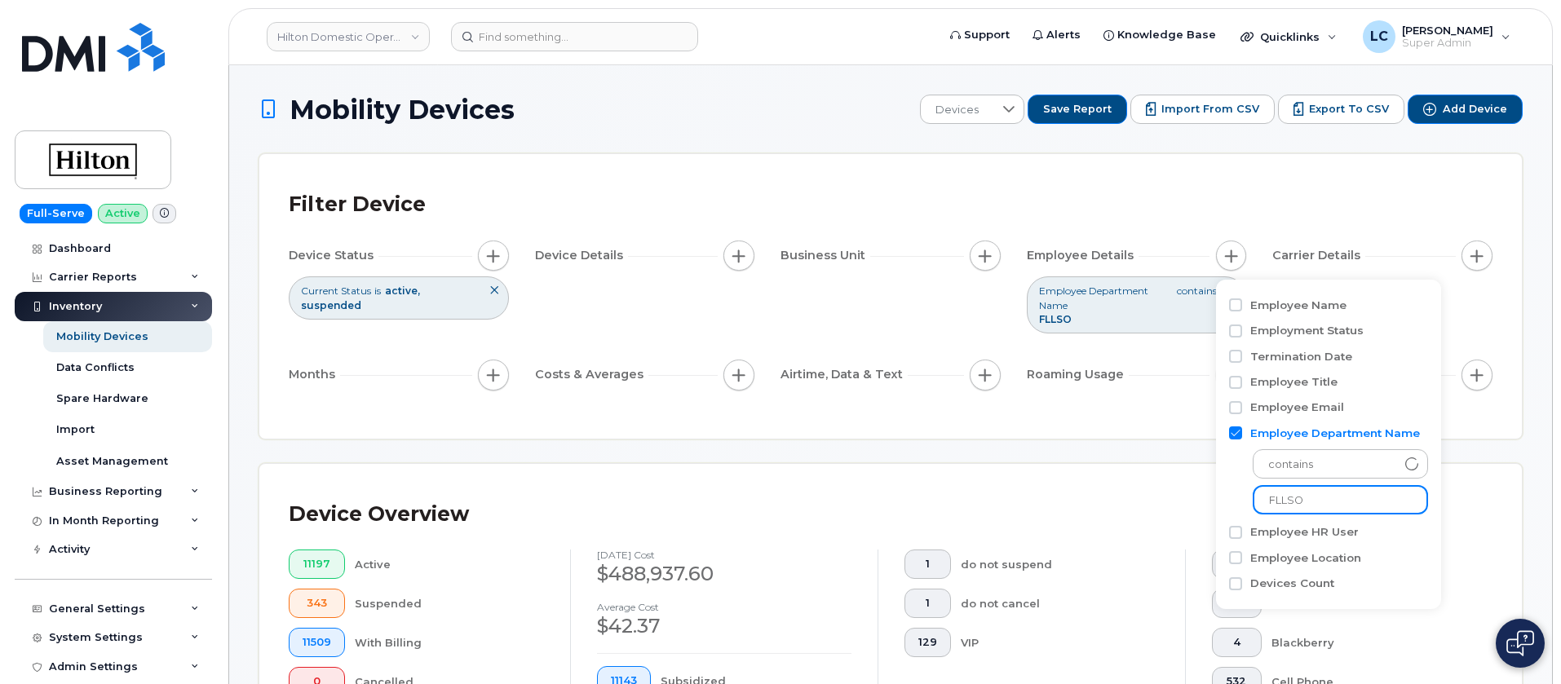
drag, startPoint x: 1297, startPoint y: 494, endPoint x: 1239, endPoint y: 500, distance: 58.3
click at [1239, 500] on div "contains FLLSO" at bounding box center [1328, 477] width 199 height 73
type input "FLLFS"
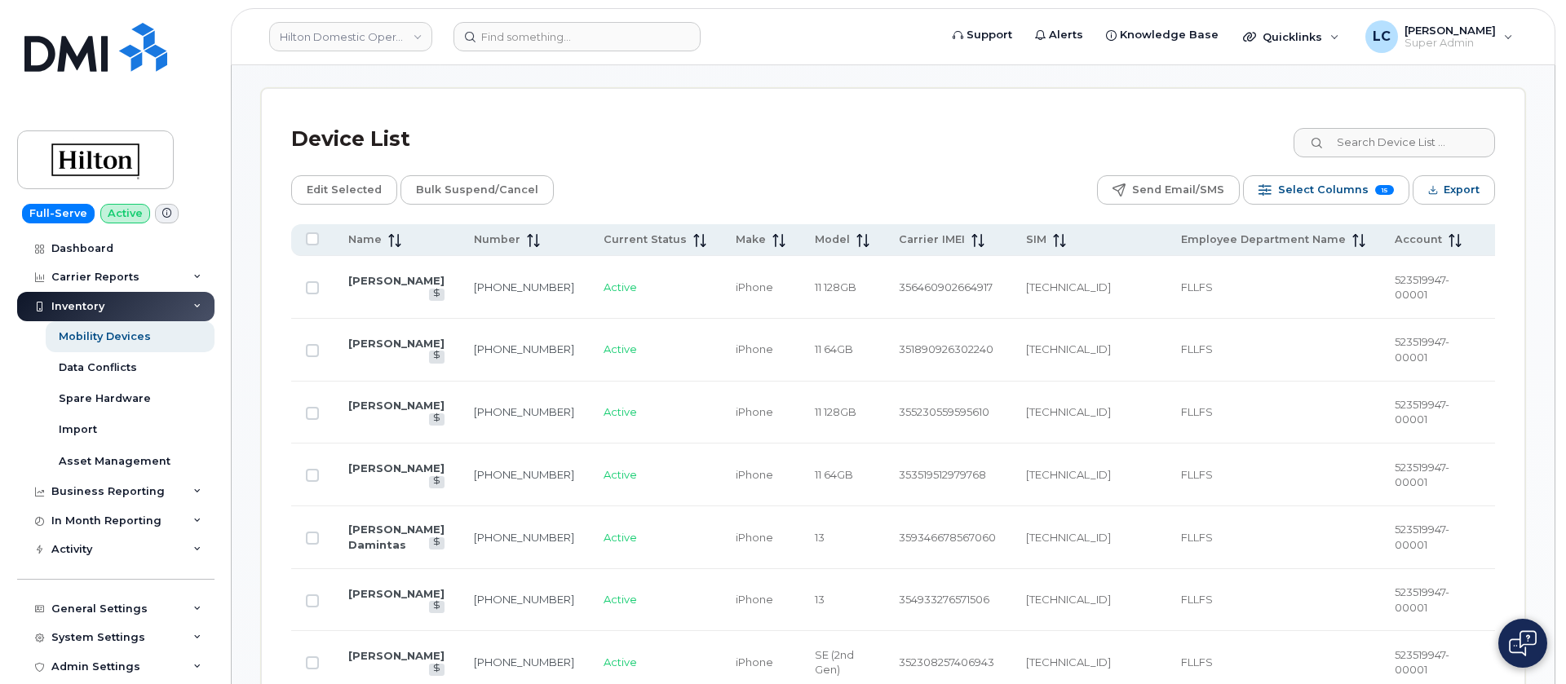
scroll to position [648, 0]
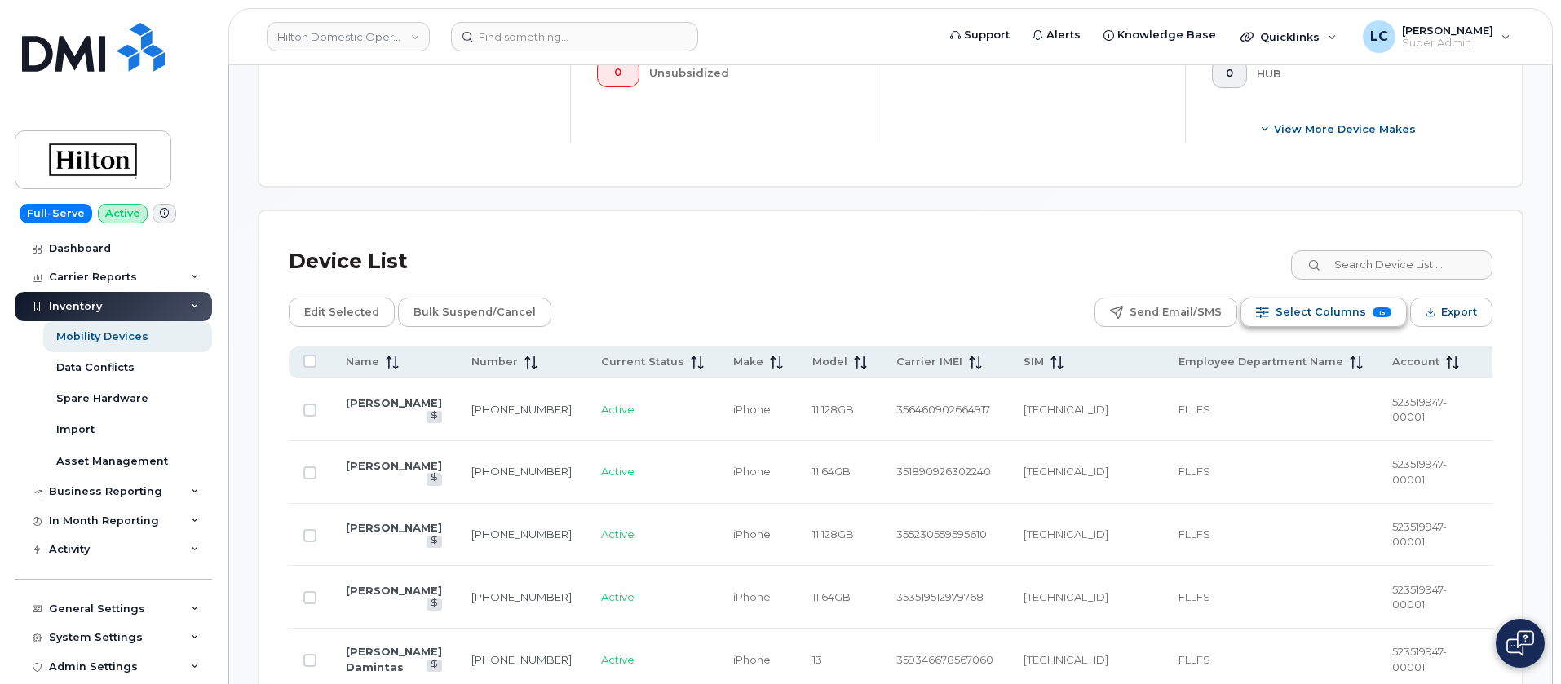
click at [1352, 315] on span "Select Columns" at bounding box center [1321, 312] width 91 height 24
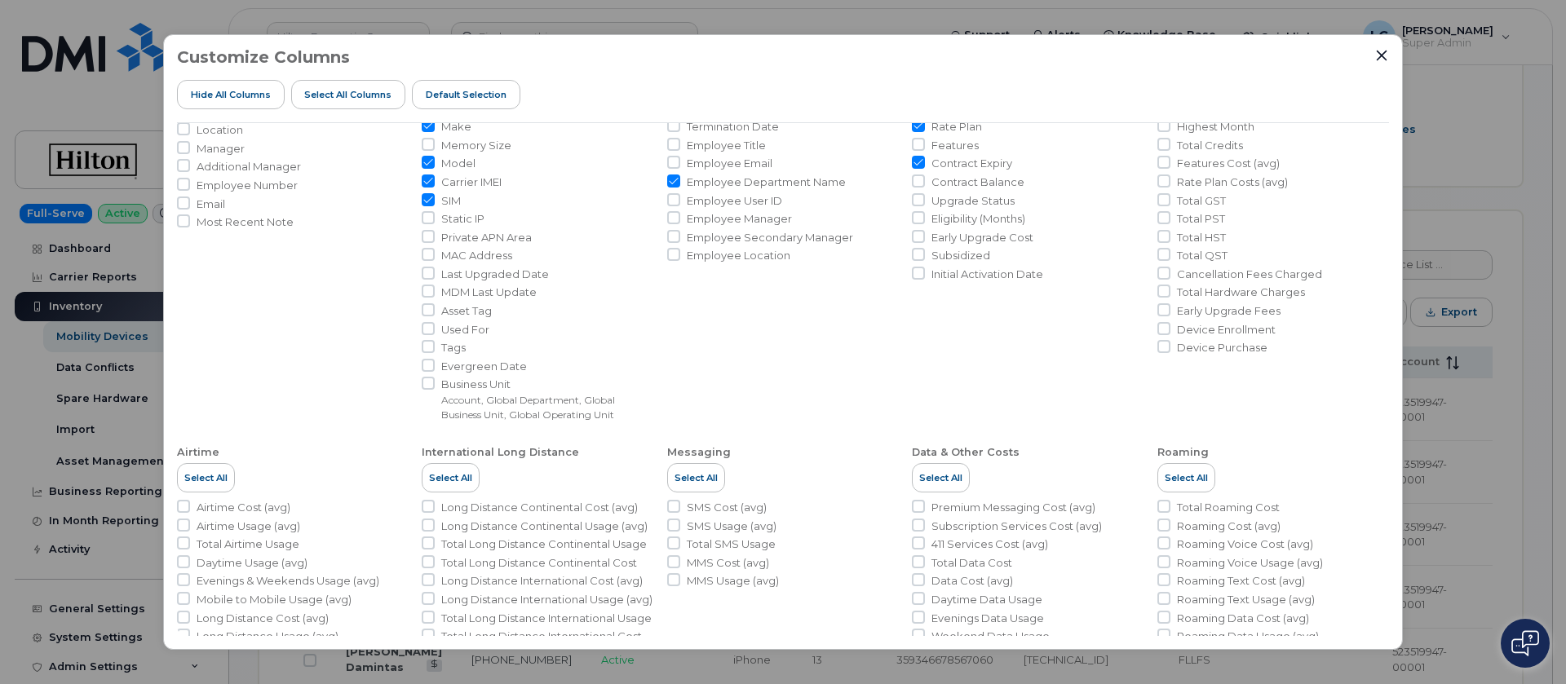
scroll to position [0, 0]
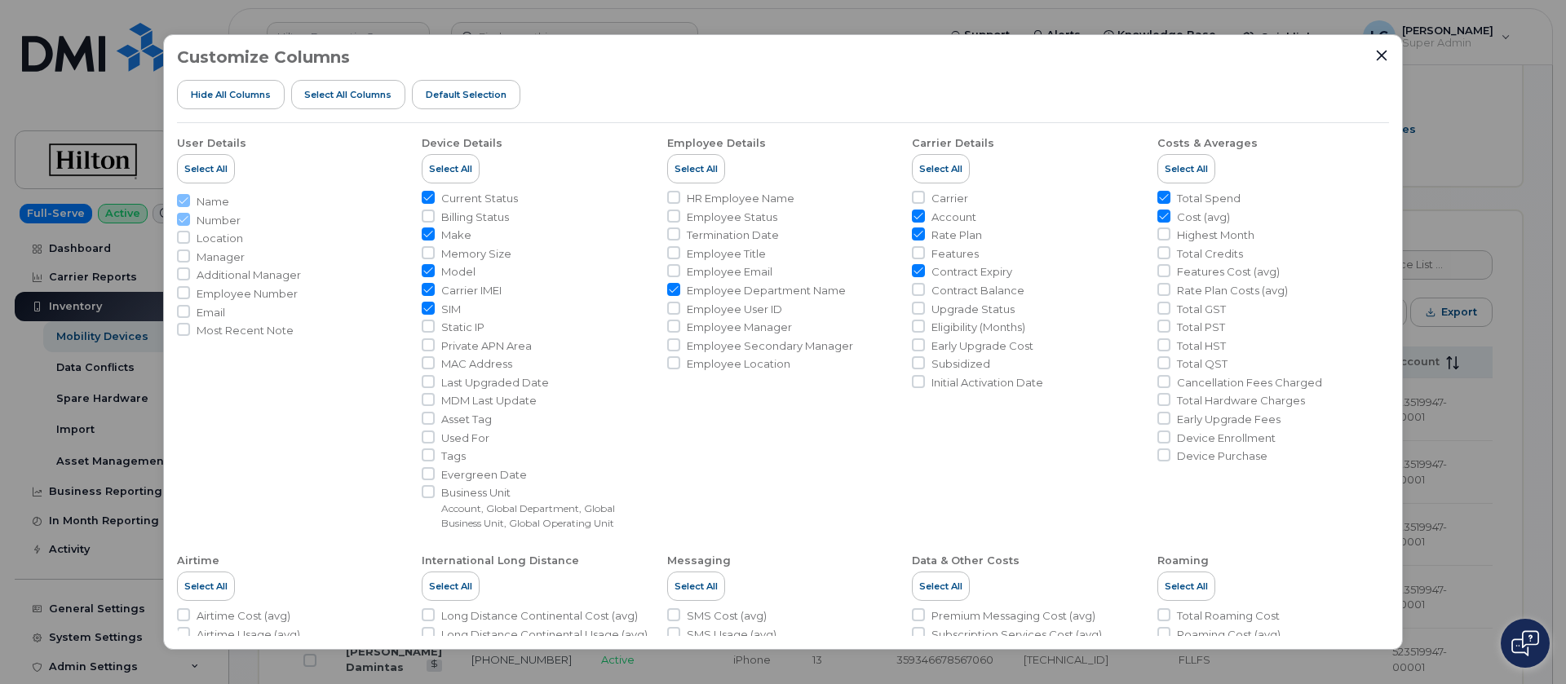
click at [469, 493] on span "Business Unit" at bounding box center [547, 492] width 212 height 15
click at [435, 493] on input "Business Unit Account, Global Department, Global Business Unit, Global Operatin…" at bounding box center [428, 491] width 13 height 13
checkbox input "true"
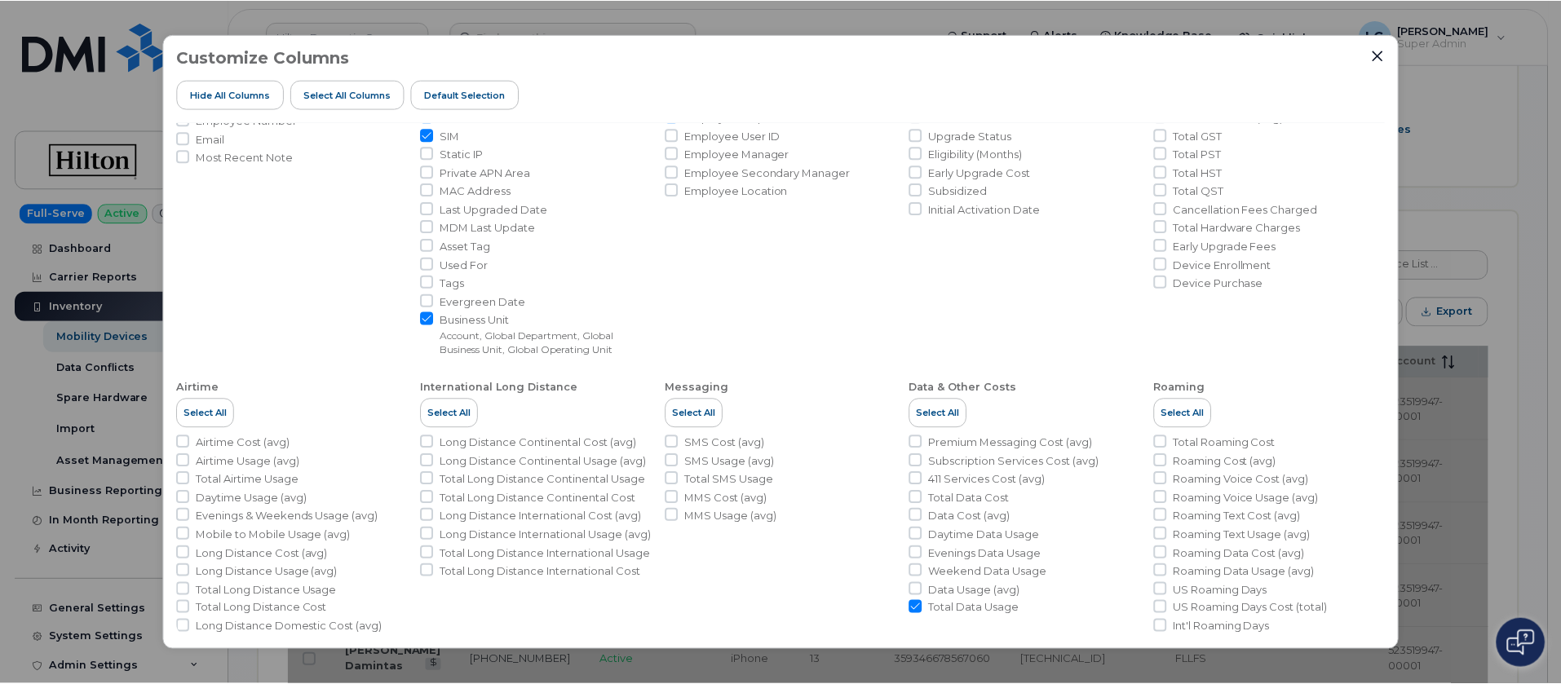
scroll to position [245, 0]
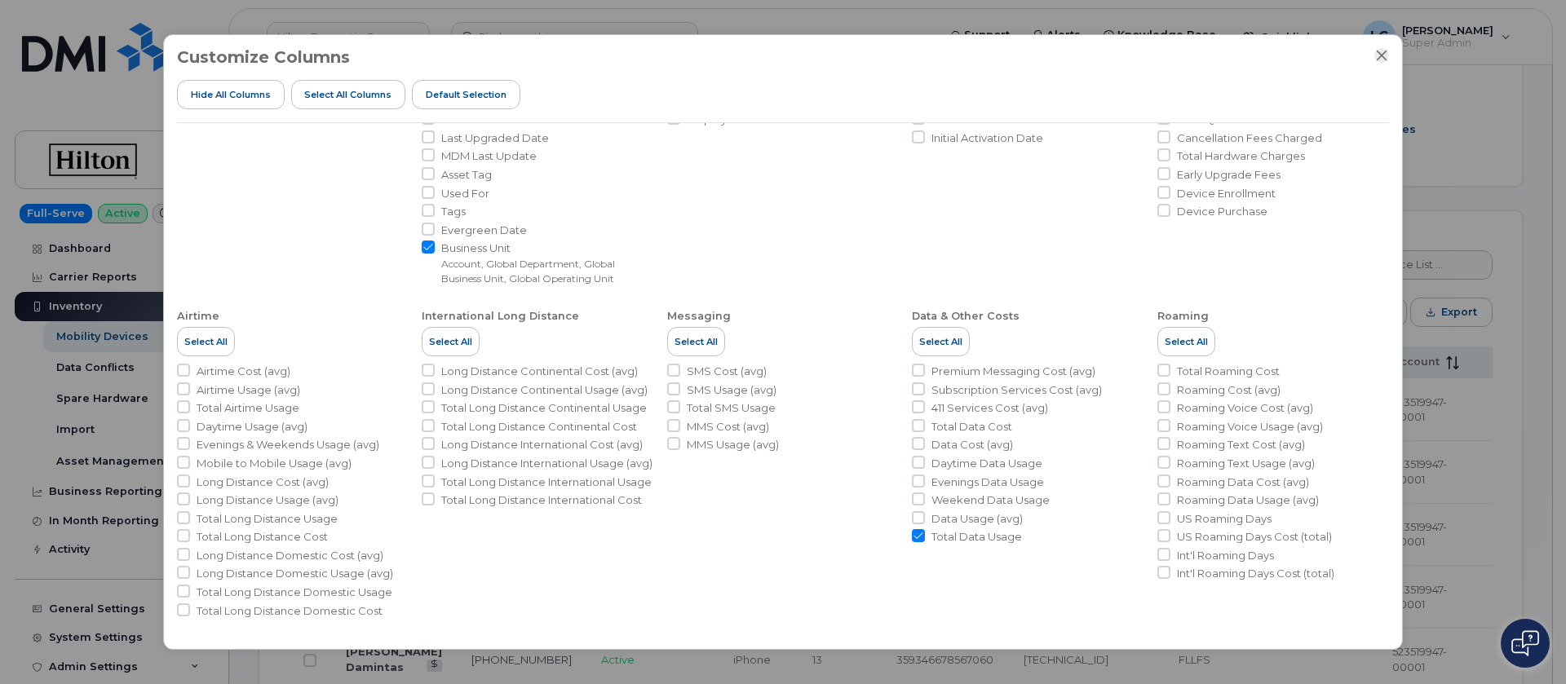
click at [1383, 54] on icon "Close" at bounding box center [1382, 56] width 11 height 11
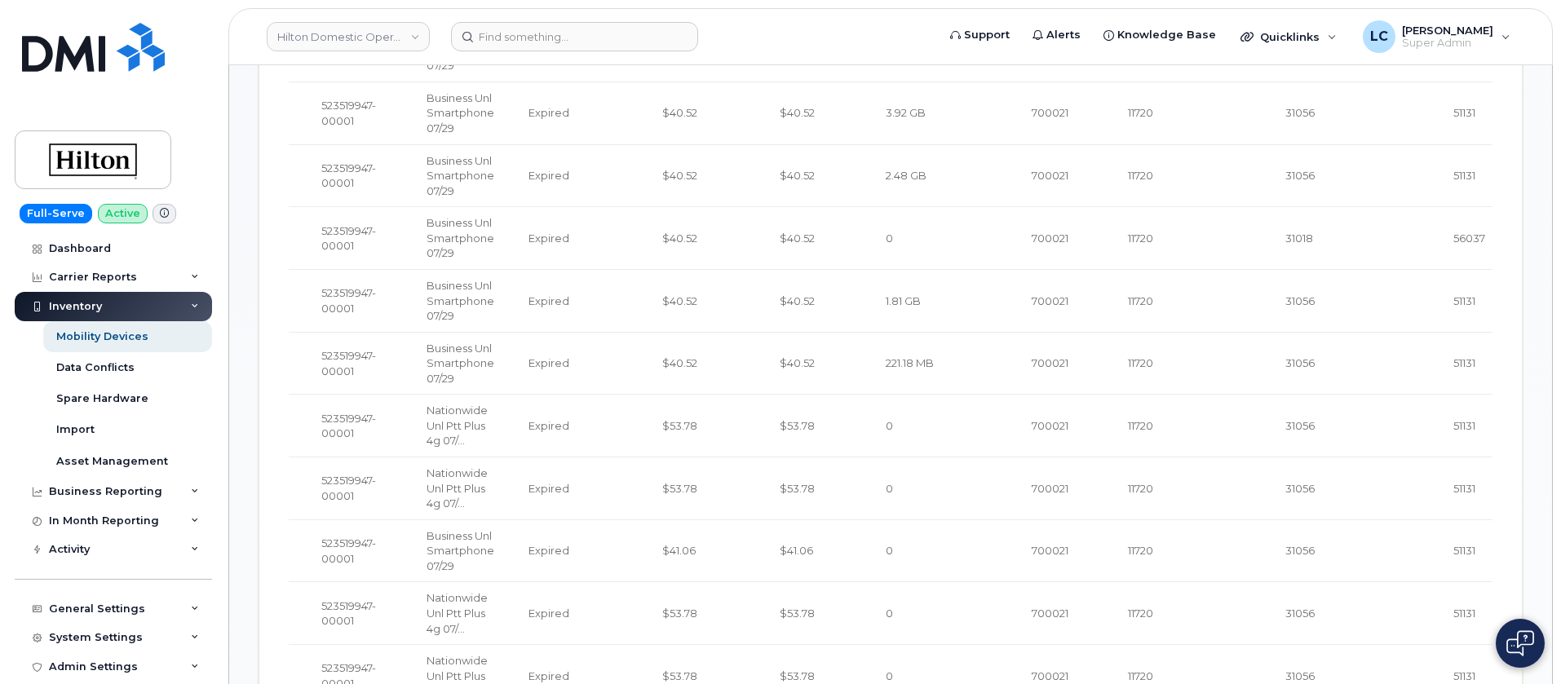
scroll to position [648, 0]
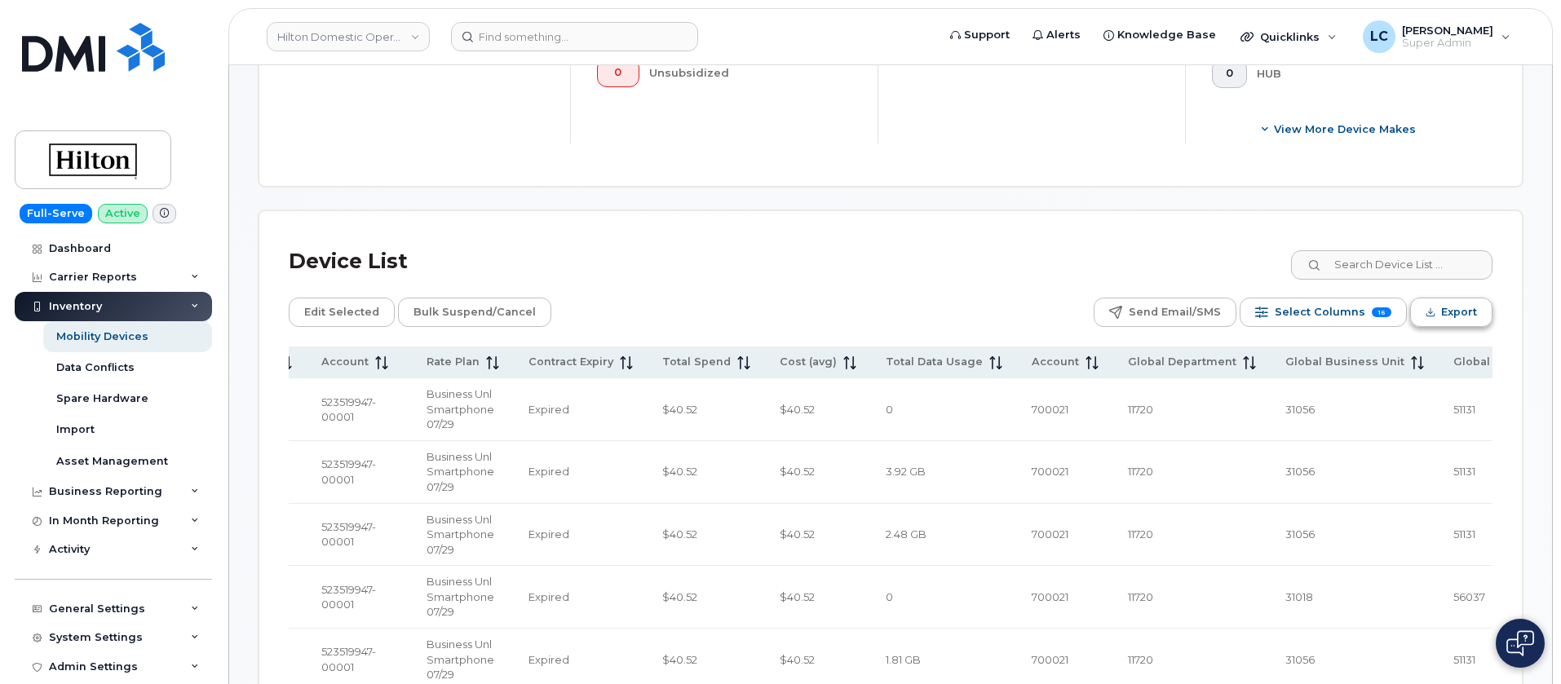
click at [1426, 299] on button "Export" at bounding box center [1451, 312] width 82 height 29
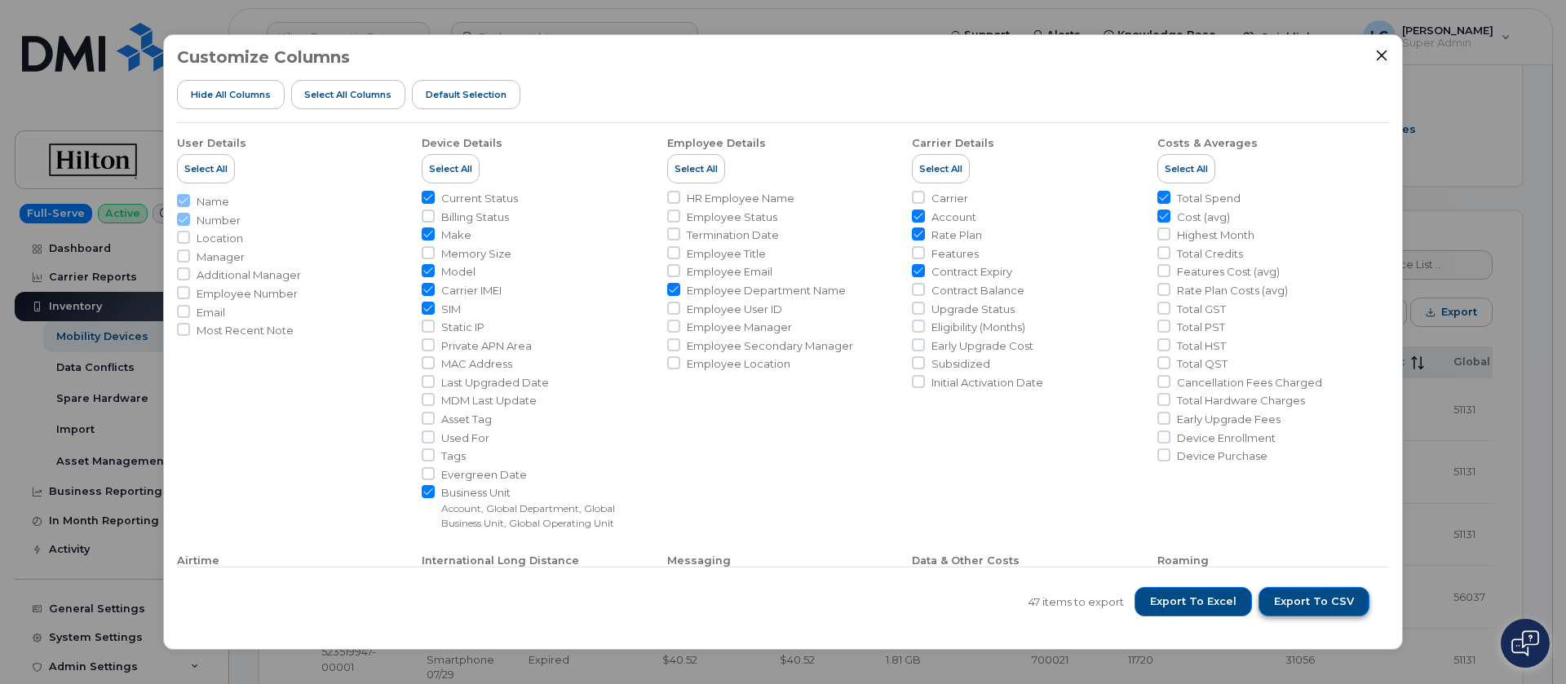
click at [1299, 600] on span "Export to CSV" at bounding box center [1314, 602] width 80 height 15
click at [1540, 120] on div "Customize Columns Hide All Columns Select all Columns Default Selection User De…" at bounding box center [783, 342] width 1566 height 684
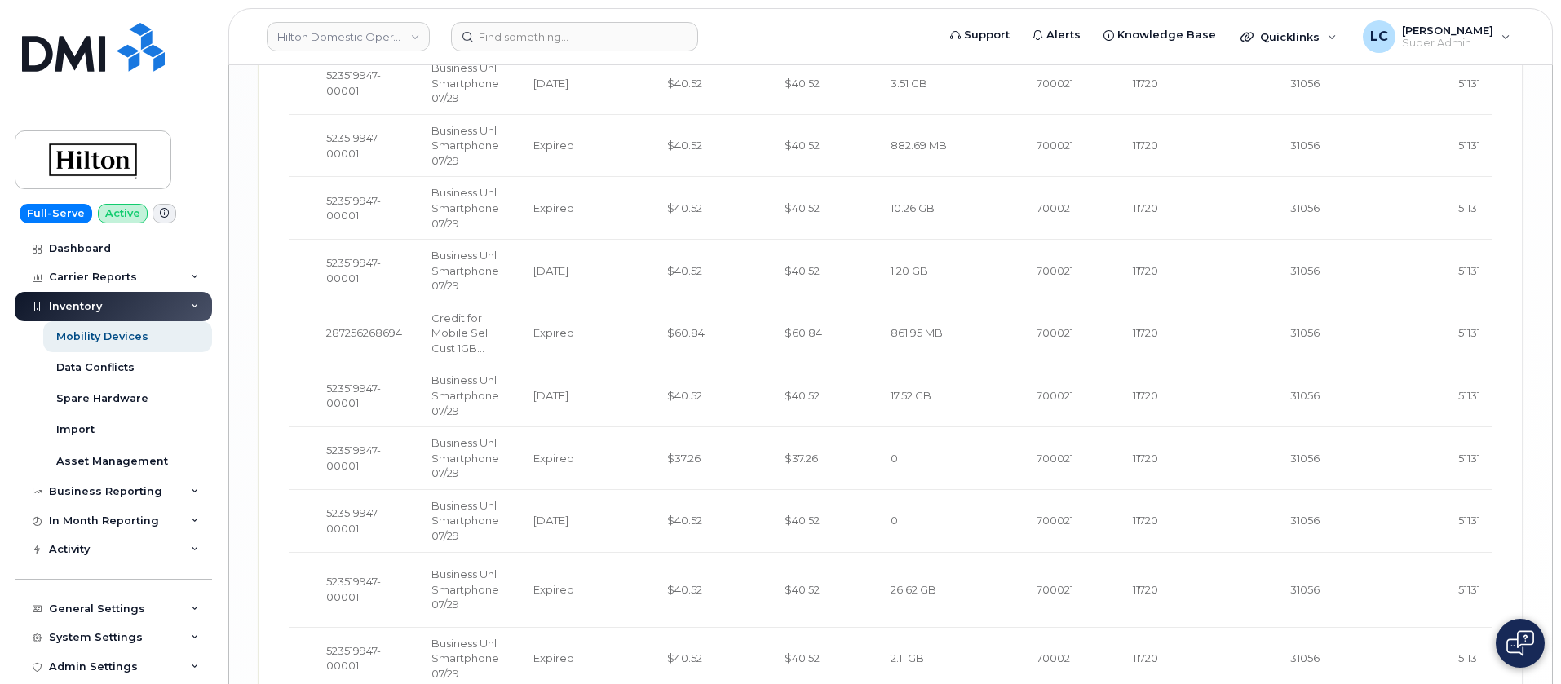
scroll to position [3462, 0]
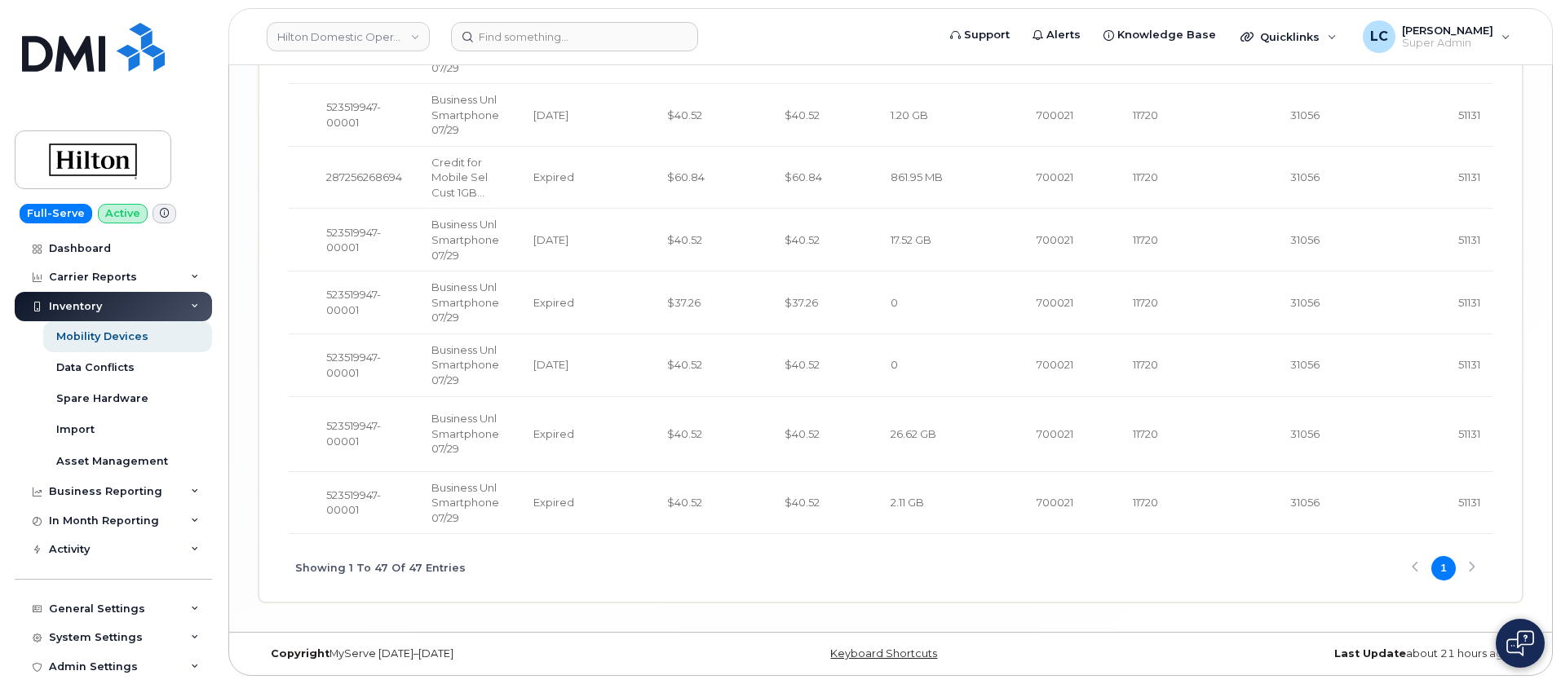
drag, startPoint x: 1257, startPoint y: 537, endPoint x: 1162, endPoint y: 552, distance: 95.9
click at [1162, 552] on div "Showing 1 To 47 Of 47 Entries 1" at bounding box center [891, 568] width 1204 height 68
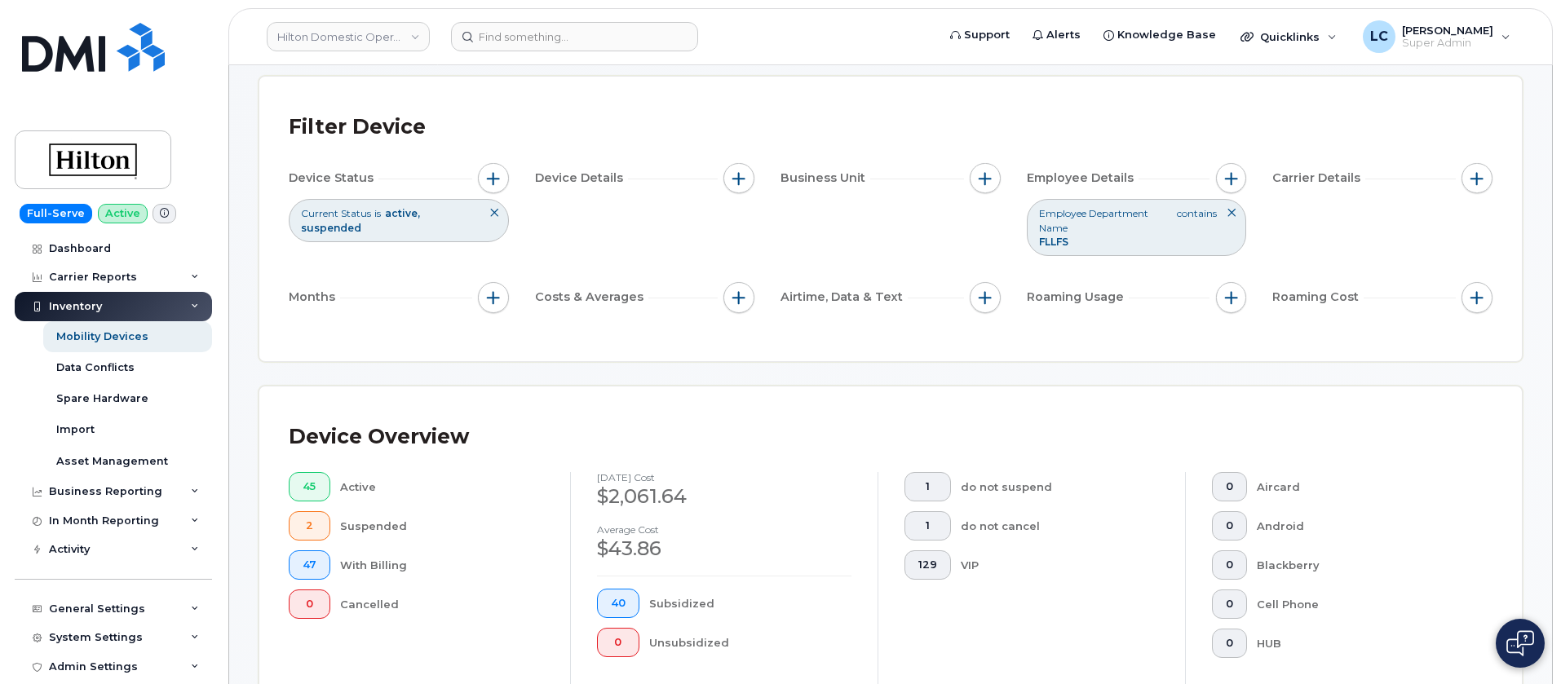
scroll to position [0, 0]
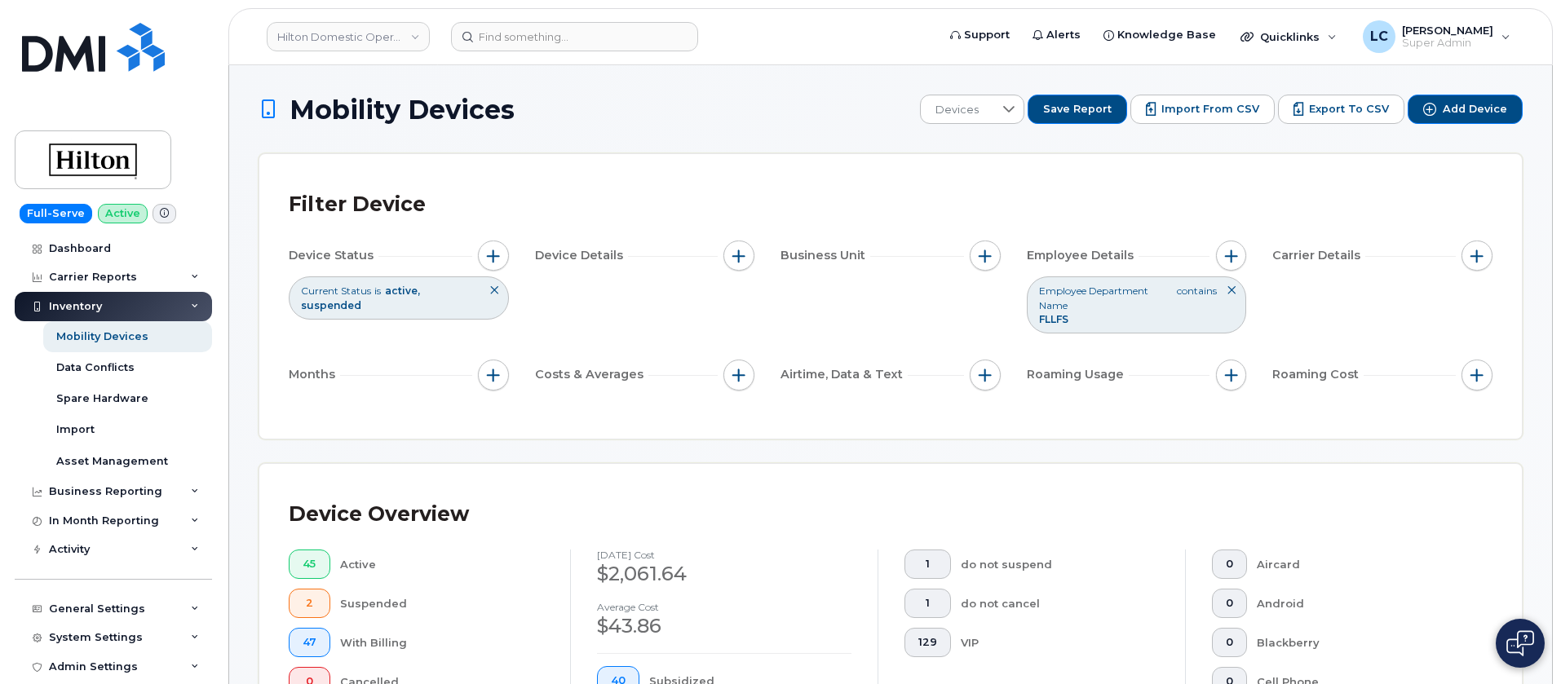
click at [1233, 295] on icon at bounding box center [1232, 291] width 10 height 10
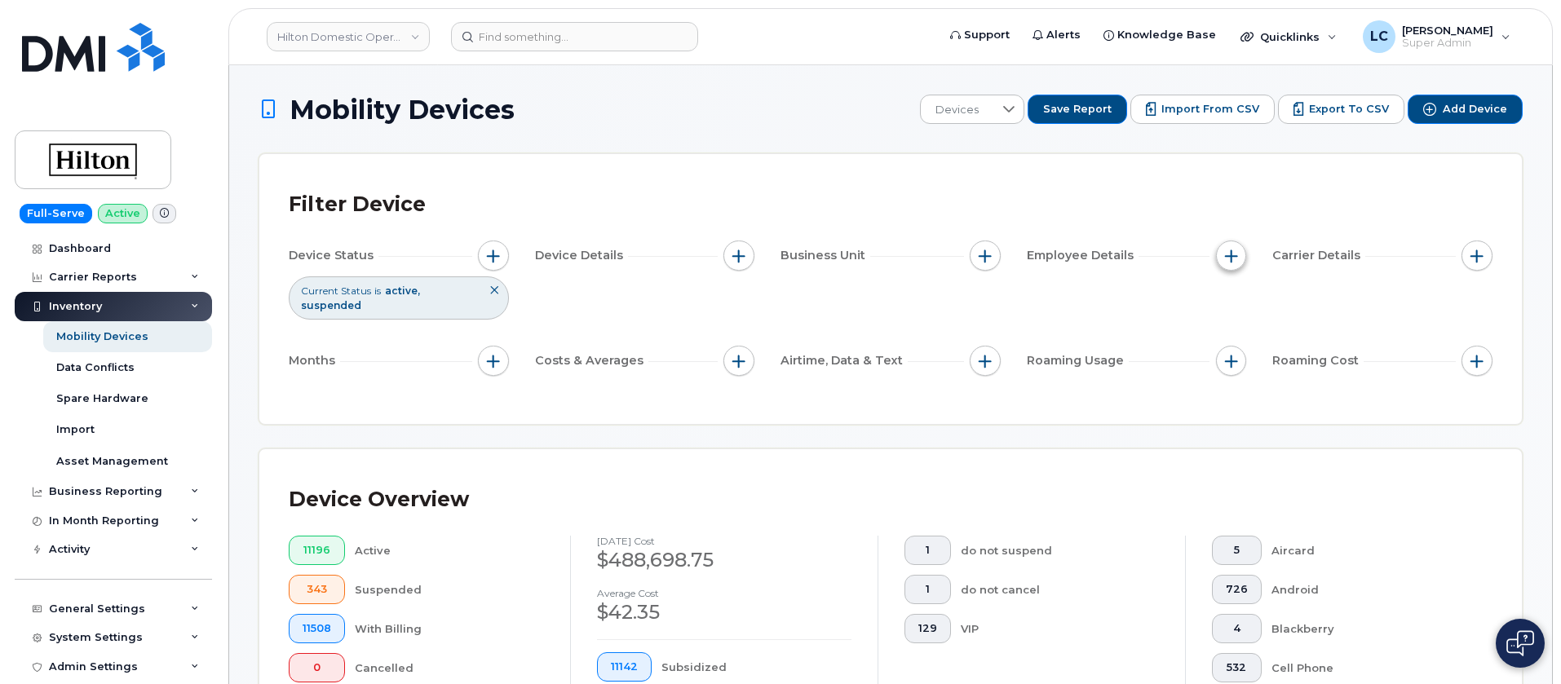
click at [1238, 261] on button "button" at bounding box center [1231, 256] width 31 height 31
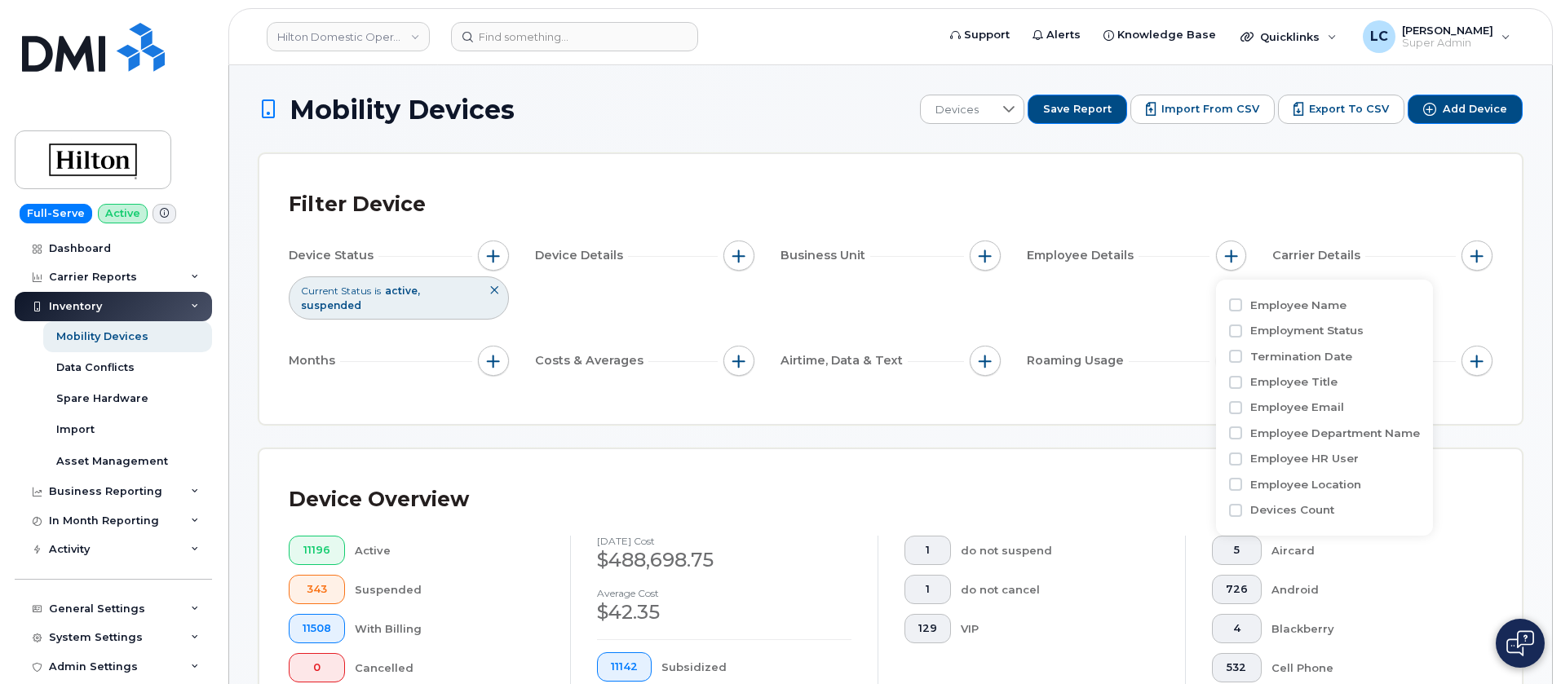
click at [1300, 435] on label "Employee Department Name" at bounding box center [1336, 433] width 170 height 15
click at [1242, 435] on input "Employee Department Name" at bounding box center [1235, 433] width 13 height 13
checkbox input "true"
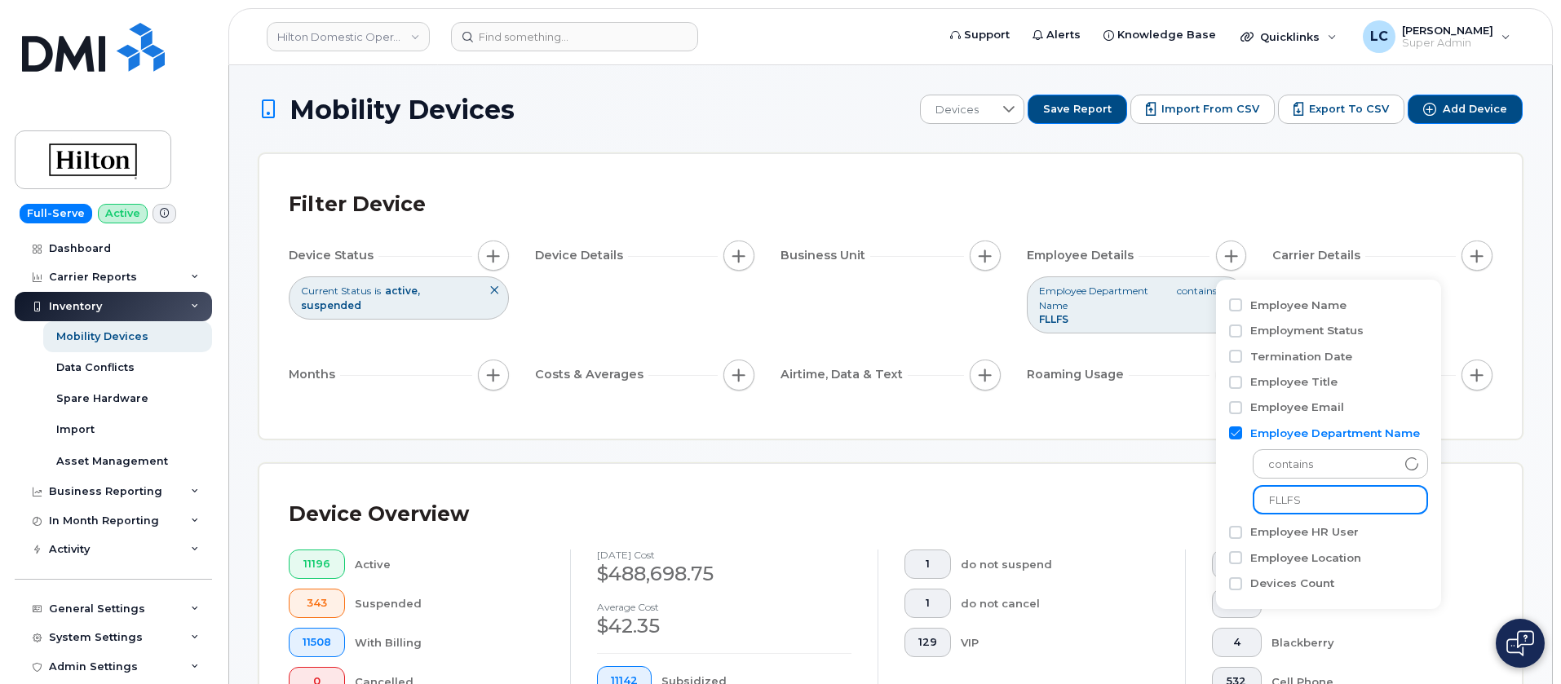
drag, startPoint x: 1319, startPoint y: 498, endPoint x: 1268, endPoint y: 509, distance: 51.8
click at [1268, 509] on input "FLLFS" at bounding box center [1340, 499] width 175 height 29
type input "WAAB"
drag, startPoint x: 1343, startPoint y: 502, endPoint x: 1264, endPoint y: 507, distance: 78.5
click at [1264, 507] on input "WAAB" at bounding box center [1340, 499] width 175 height 29
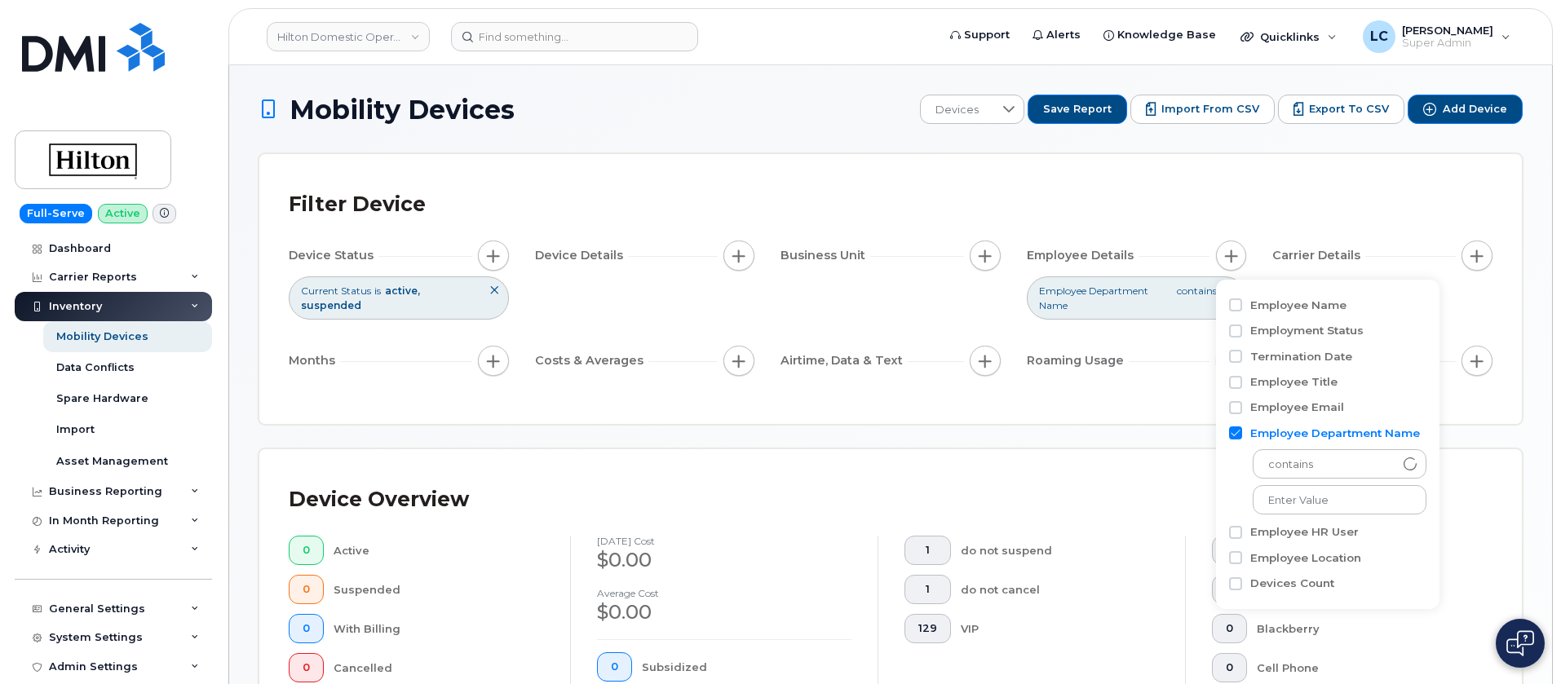
click at [1192, 209] on div "Filter Device" at bounding box center [891, 205] width 1204 height 42
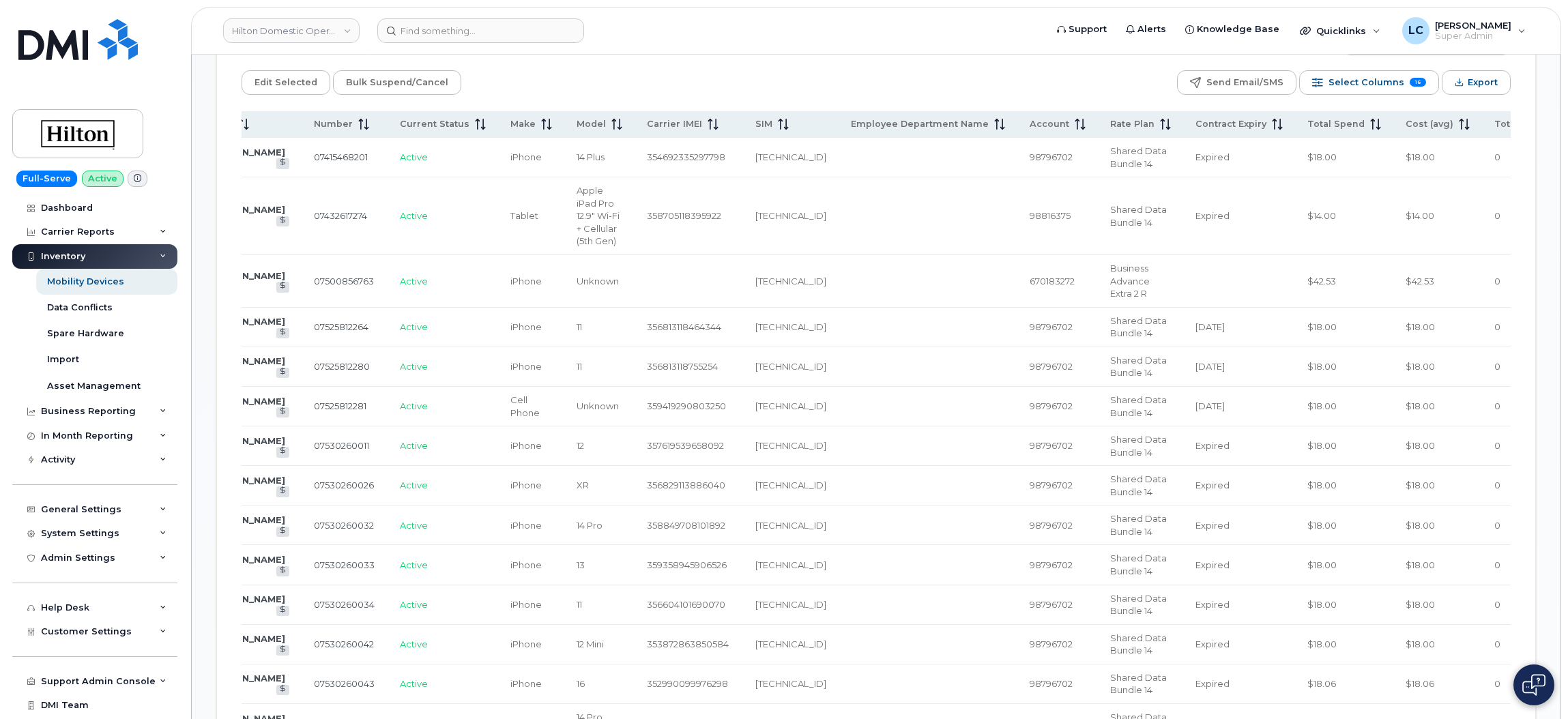
scroll to position [716, 0]
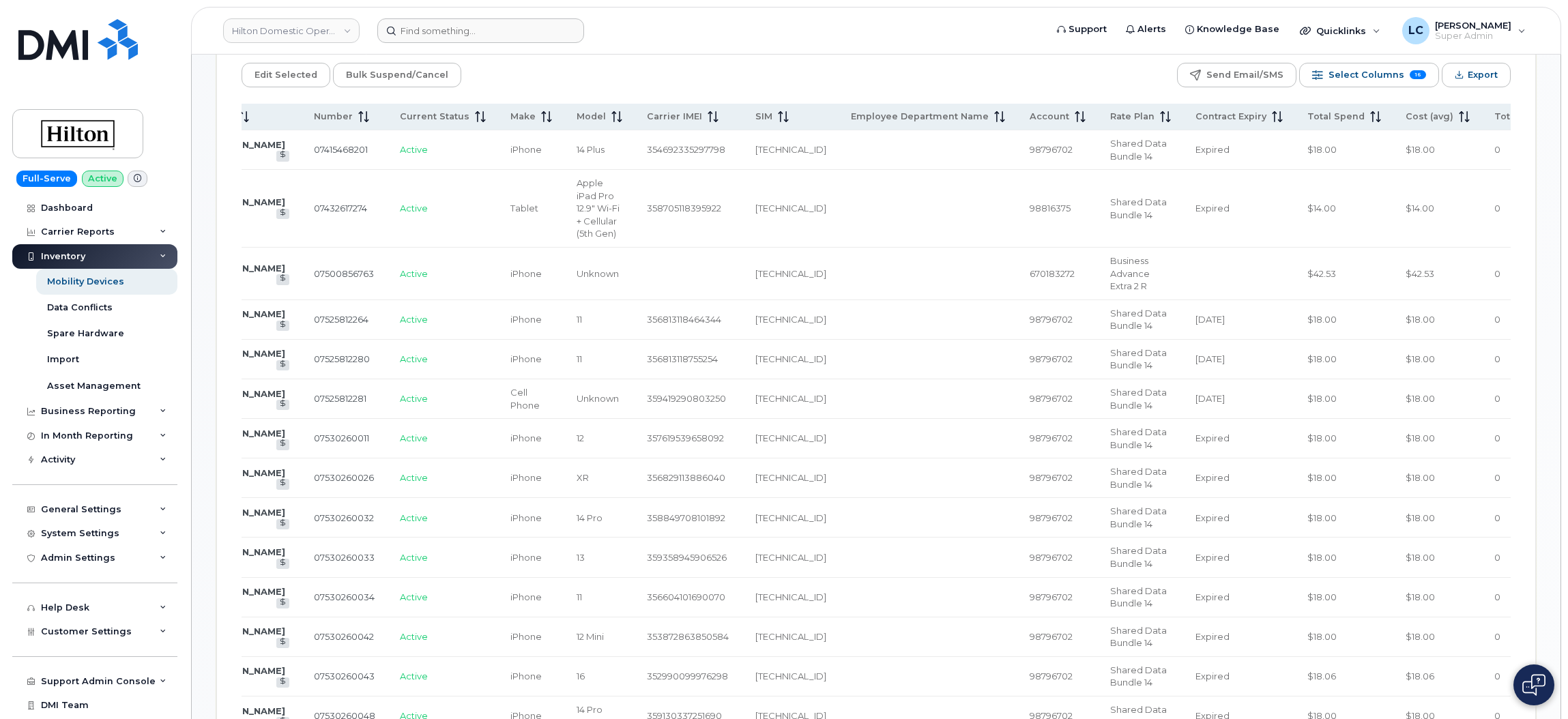
click at [646, 37] on form at bounding box center [707, 30] width 659 height 24
click at [647, 37] on form at bounding box center [707, 30] width 659 height 24
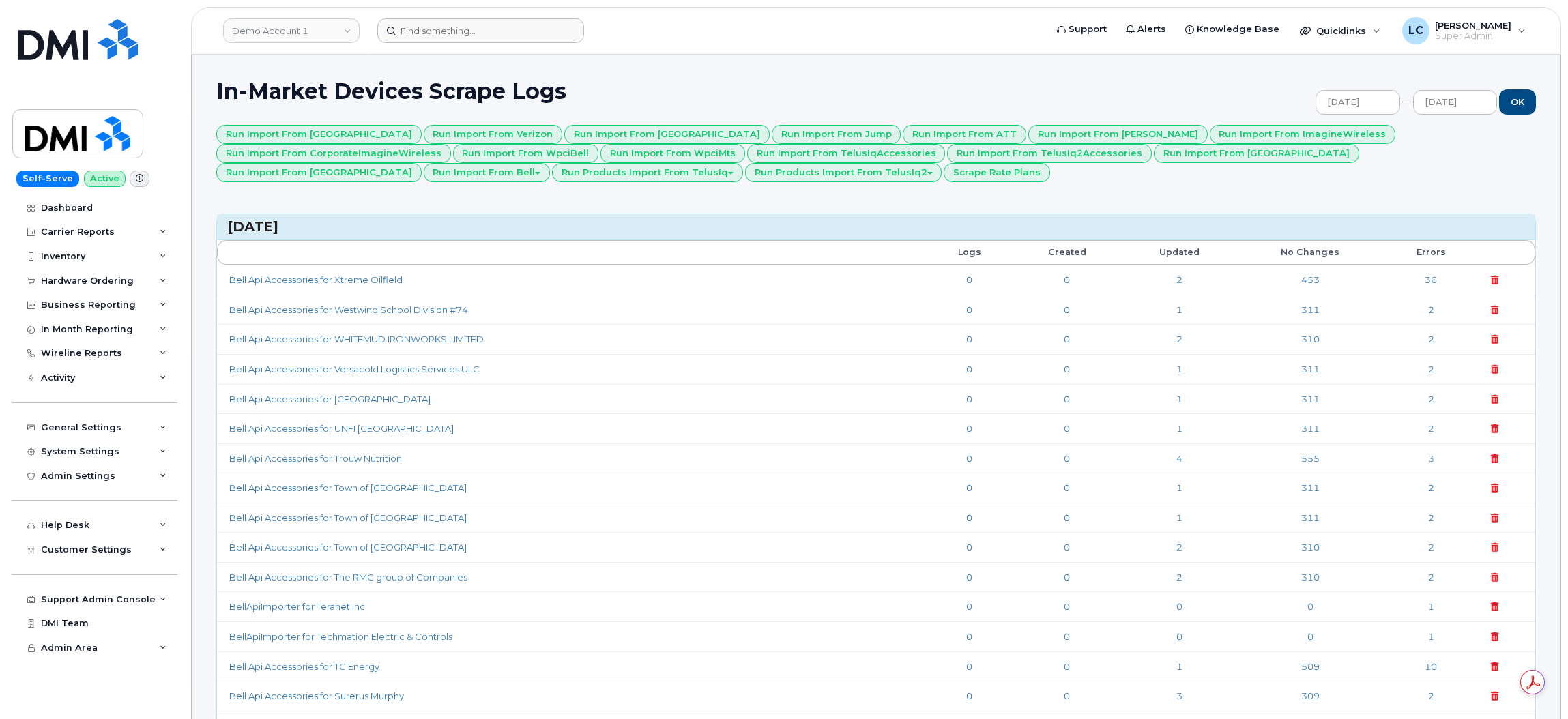
drag, startPoint x: 714, startPoint y: 71, endPoint x: 869, endPoint y: 24, distance: 162.0
click at [789, 174] on div "Run Import from Clearwest Run Import from Verizon Run Import from SaskTel Run I…" at bounding box center [876, 153] width 1320 height 58
click at [305, 28] on link "Demo Account 1" at bounding box center [291, 30] width 136 height 24
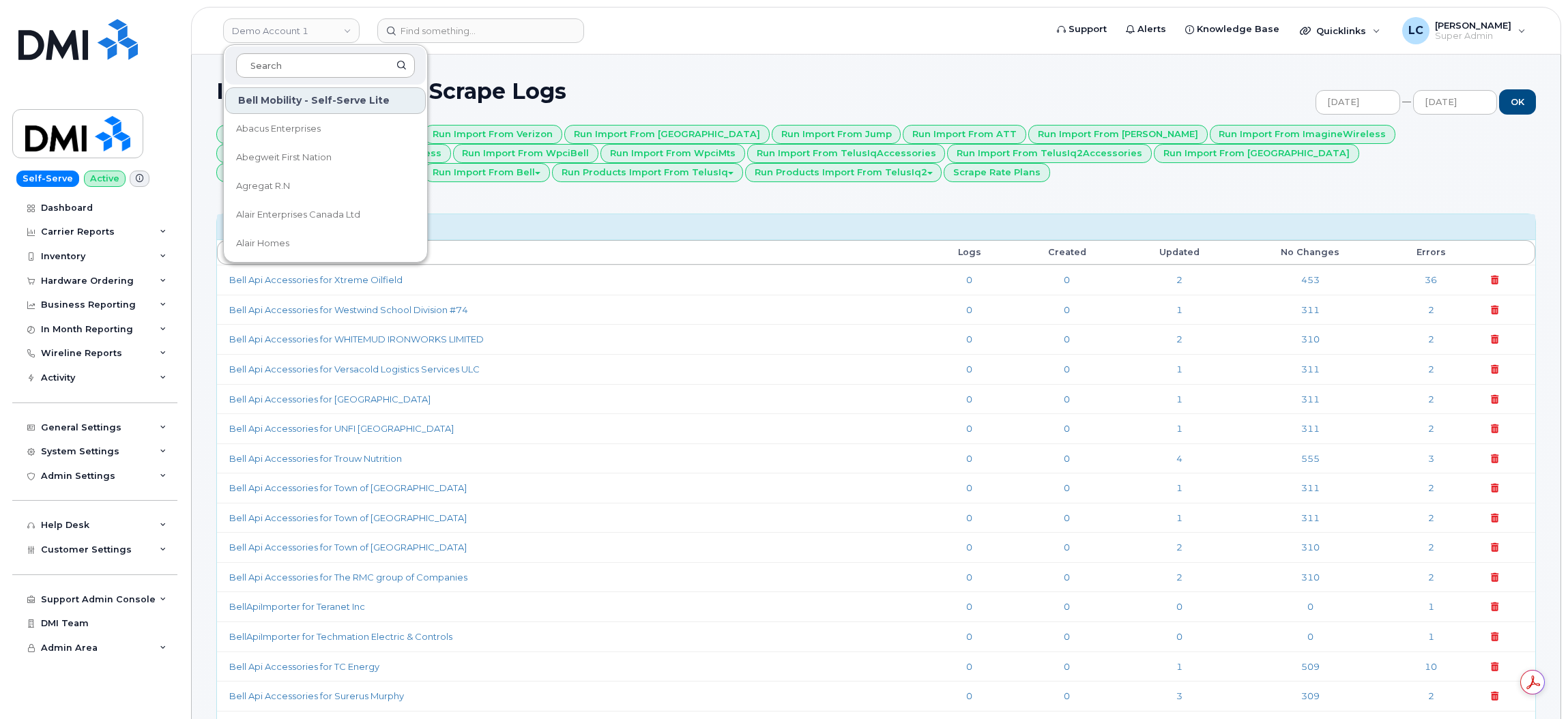
click at [294, 63] on input at bounding box center [325, 65] width 179 height 24
click at [294, 67] on input at bounding box center [325, 65] width 179 height 24
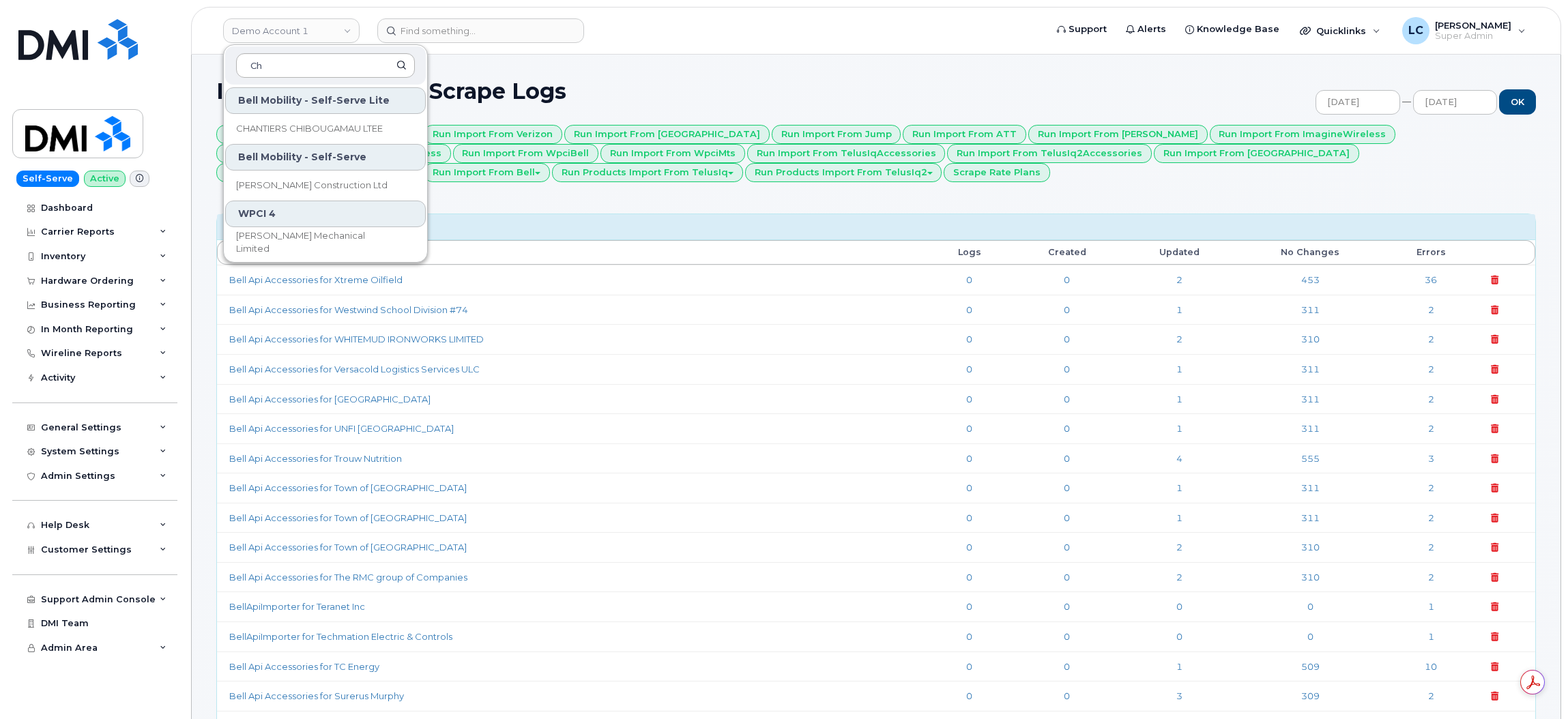
type input "C"
